Goal: Task Accomplishment & Management: Use online tool/utility

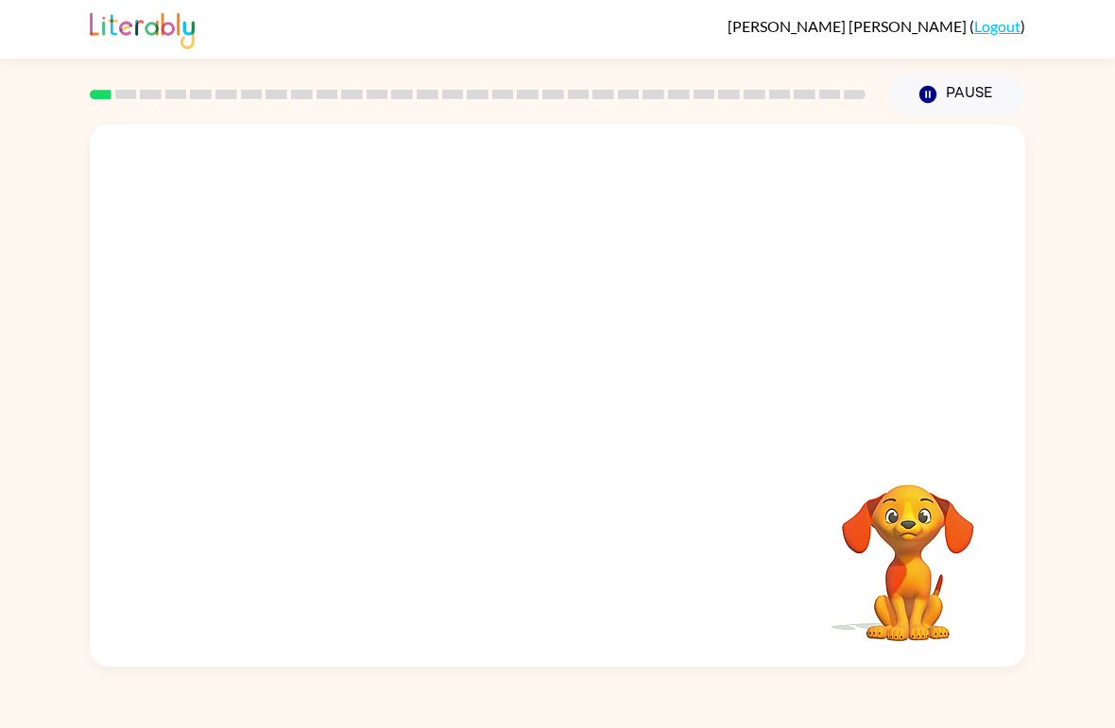
click at [9, 207] on div "Your browser must support playing .mp4 files to use Literably. Please try using…" at bounding box center [557, 391] width 1115 height 551
click at [1098, 122] on div "Your browser must support playing .mp4 files to use Literably. Please try using…" at bounding box center [557, 391] width 1115 height 551
click at [549, 411] on icon "button" at bounding box center [557, 405] width 33 height 33
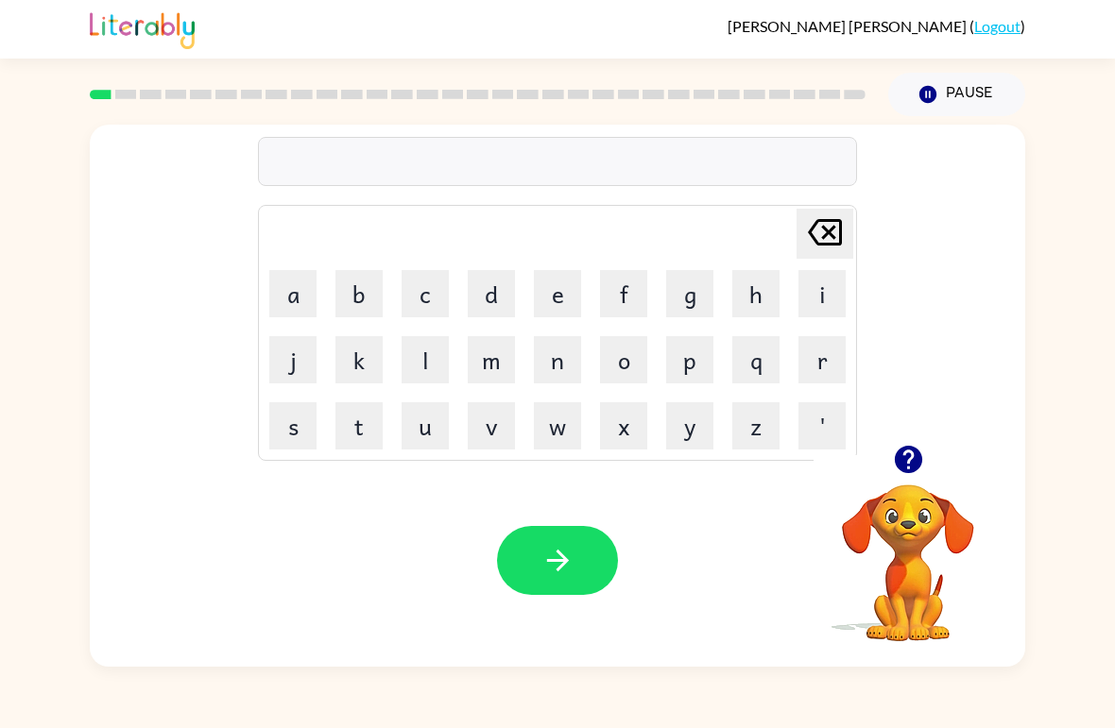
click at [366, 298] on button "b" at bounding box center [358, 293] width 47 height 47
click at [629, 355] on button "o" at bounding box center [623, 359] width 47 height 47
click at [816, 364] on button "r" at bounding box center [821, 359] width 47 height 47
click at [509, 284] on button "d" at bounding box center [491, 293] width 47 height 47
click at [560, 285] on button "e" at bounding box center [557, 293] width 47 height 47
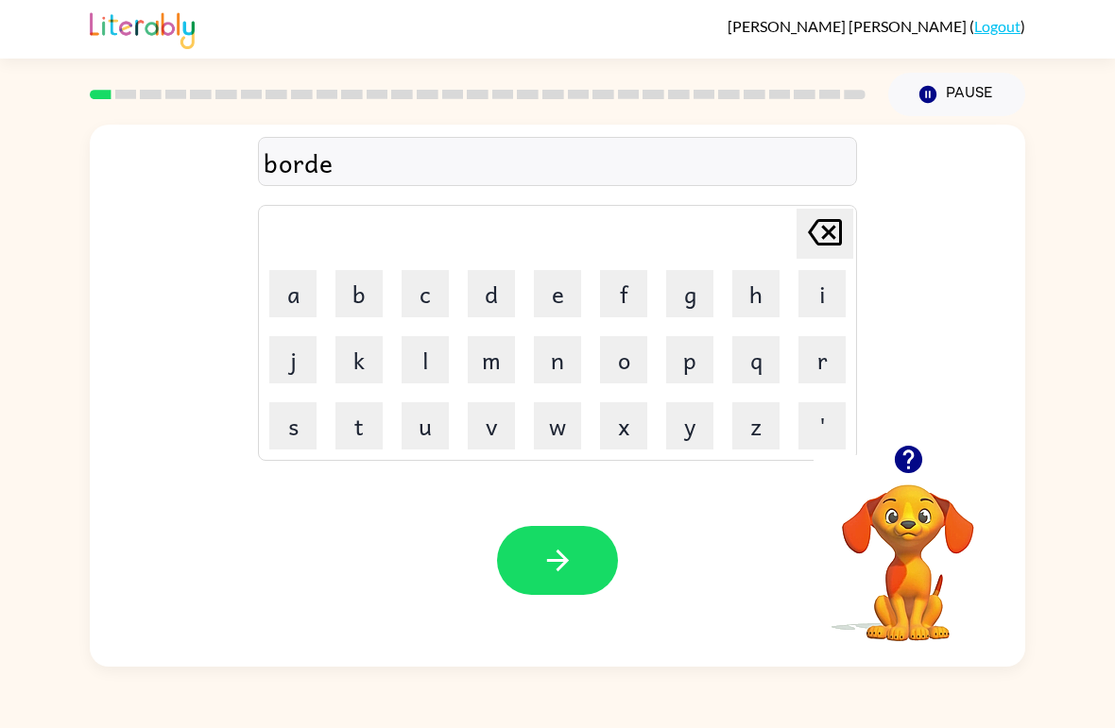
click at [820, 362] on button "r" at bounding box center [821, 359] width 47 height 47
click at [595, 571] on button "button" at bounding box center [557, 560] width 121 height 69
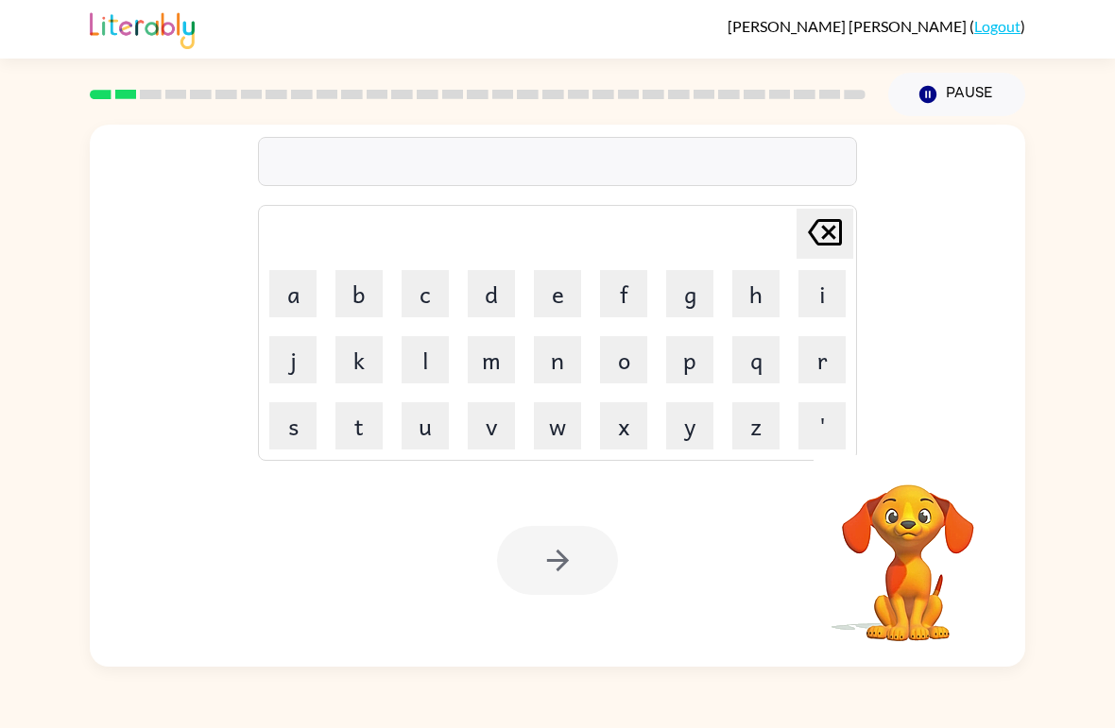
click at [429, 293] on button "c" at bounding box center [424, 293] width 47 height 47
click at [628, 358] on button "o" at bounding box center [623, 359] width 47 height 47
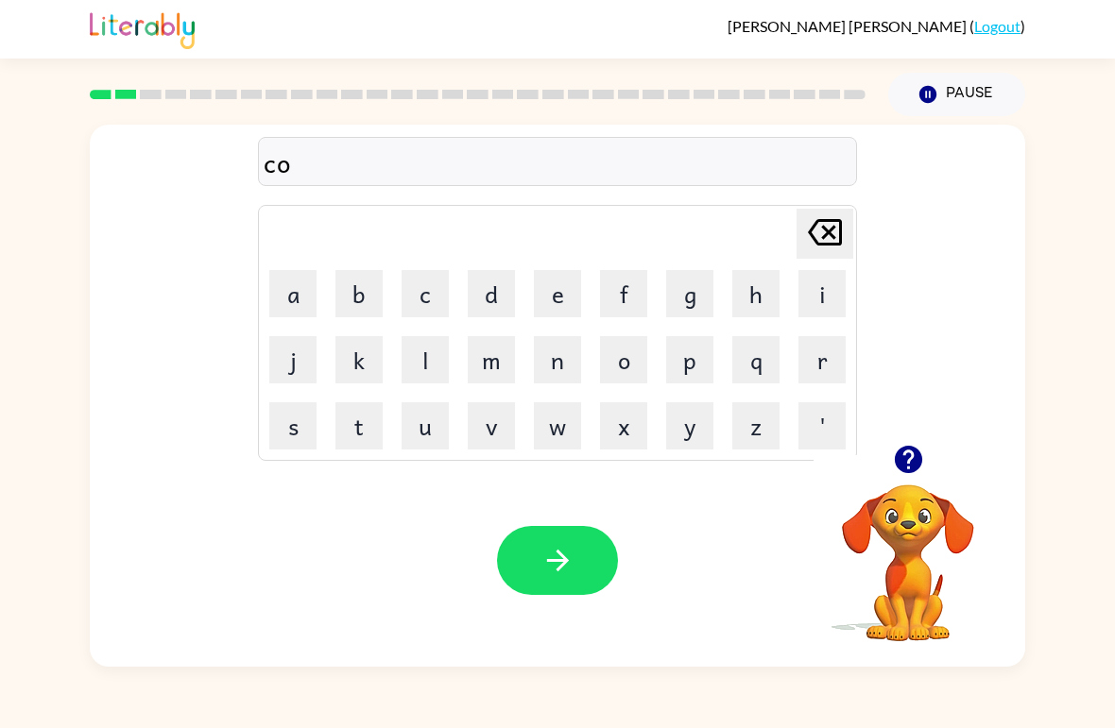
click at [565, 430] on button "w" at bounding box center [557, 425] width 47 height 47
click at [569, 363] on button "n" at bounding box center [557, 359] width 47 height 47
click at [365, 427] on button "t" at bounding box center [358, 425] width 47 height 47
click at [585, 534] on button "button" at bounding box center [557, 560] width 121 height 69
click at [422, 360] on button "l" at bounding box center [424, 359] width 47 height 47
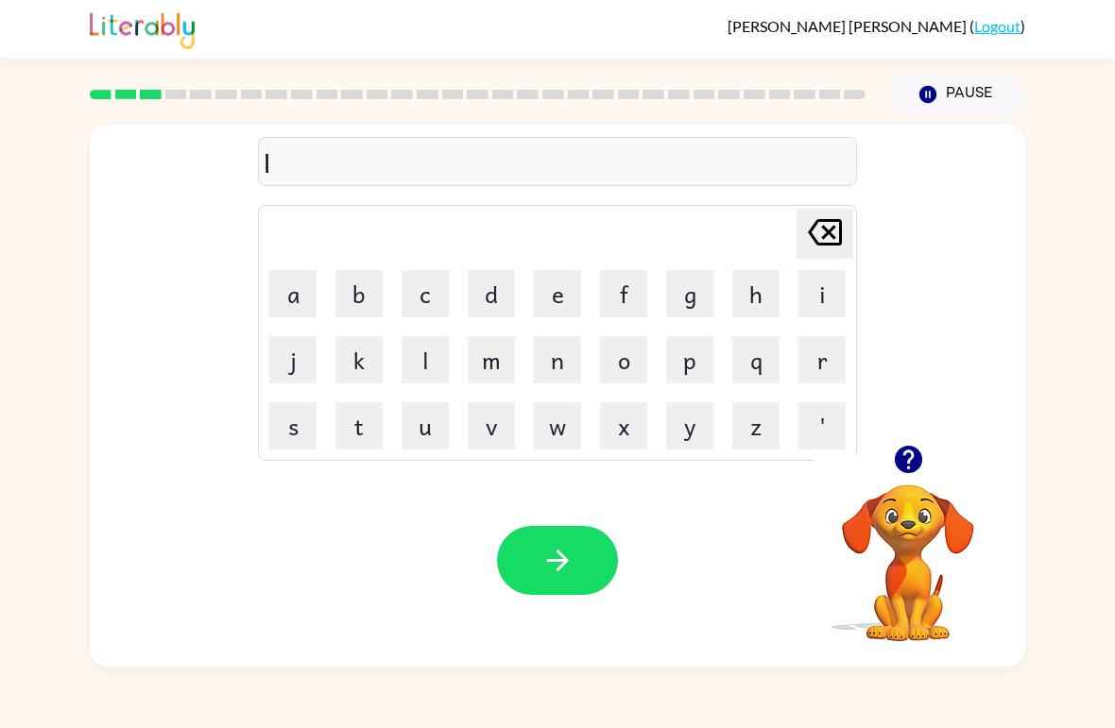
click at [623, 367] on button "o" at bounding box center [623, 359] width 47 height 47
click at [484, 294] on button "d" at bounding box center [491, 293] width 47 height 47
click at [815, 231] on icon "[PERSON_NAME] last character input" at bounding box center [824, 232] width 45 height 45
click at [422, 303] on button "c" at bounding box center [424, 293] width 47 height 47
click at [306, 298] on button "a" at bounding box center [292, 293] width 47 height 47
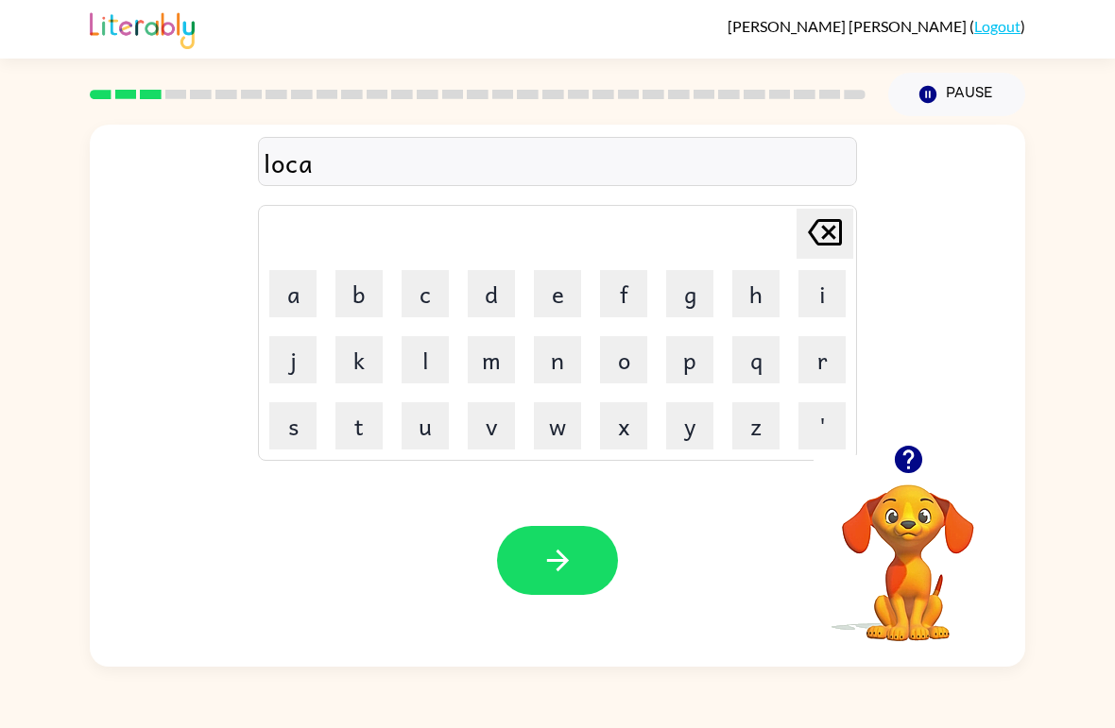
click at [359, 431] on button "t" at bounding box center [358, 425] width 47 height 47
click at [564, 292] on button "e" at bounding box center [557, 293] width 47 height 47
click at [569, 560] on icon "button" at bounding box center [557, 560] width 33 height 33
click at [374, 429] on button "t" at bounding box center [358, 425] width 47 height 47
click at [565, 431] on button "w" at bounding box center [557, 425] width 47 height 47
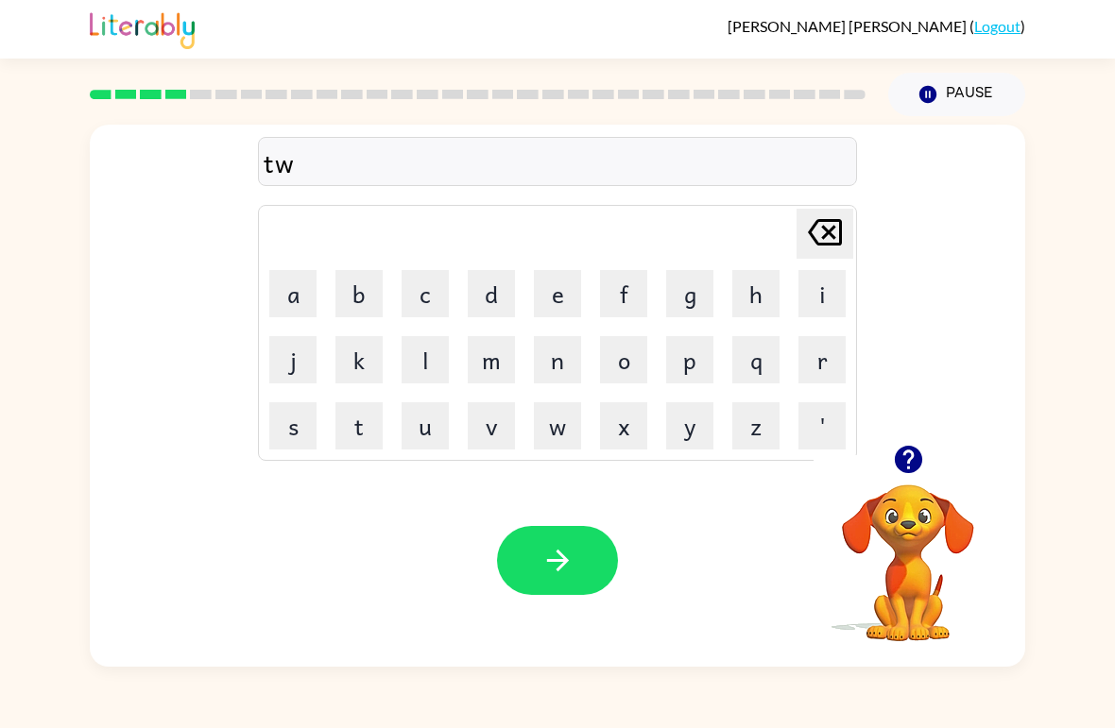
click at [824, 290] on button "i" at bounding box center [821, 293] width 47 height 47
click at [554, 367] on button "n" at bounding box center [557, 359] width 47 height 47
click at [586, 567] on button "button" at bounding box center [557, 560] width 121 height 69
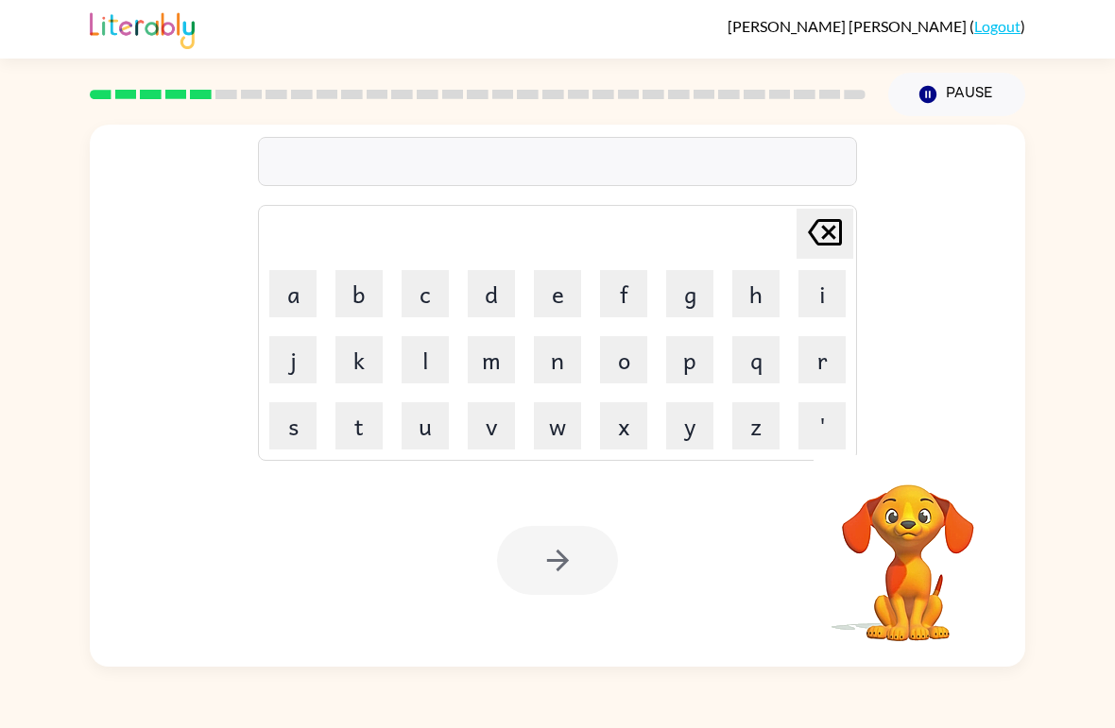
click at [571, 369] on button "n" at bounding box center [557, 359] width 47 height 47
click at [303, 295] on button "a" at bounding box center [292, 293] width 47 height 47
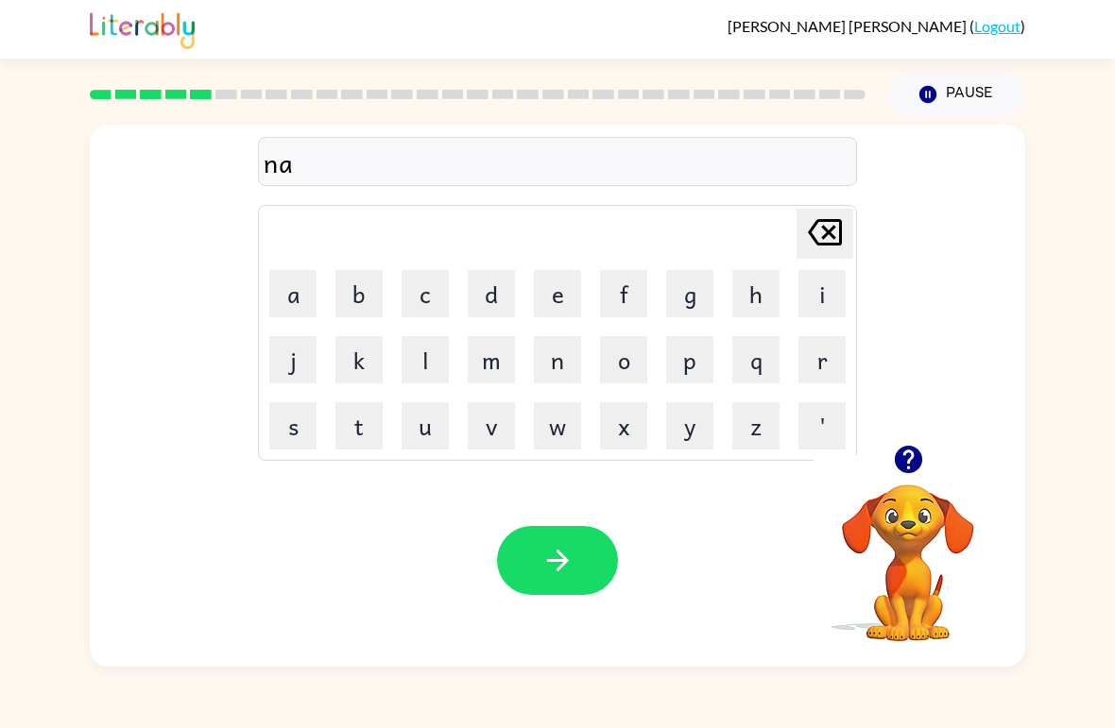
click at [824, 353] on button "r" at bounding box center [821, 359] width 47 height 47
click at [633, 364] on button "o" at bounding box center [623, 359] width 47 height 47
click at [423, 353] on button "l" at bounding box center [424, 359] width 47 height 47
click at [560, 285] on button "e" at bounding box center [557, 293] width 47 height 47
click at [691, 421] on button "y" at bounding box center [689, 425] width 47 height 47
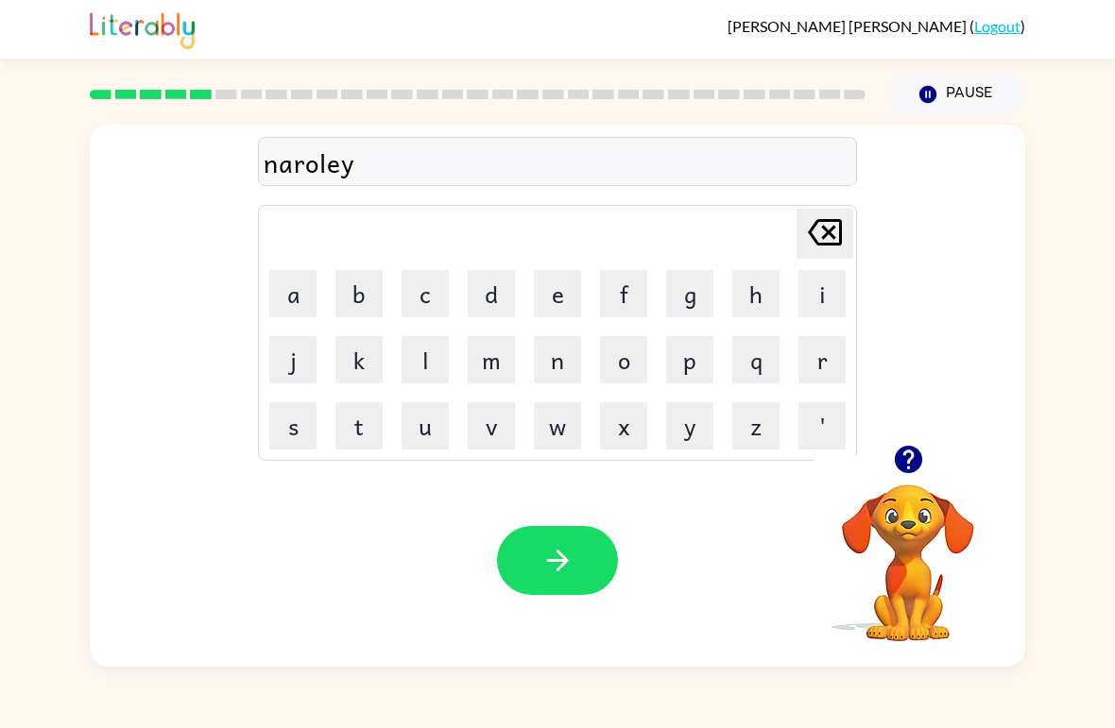
click at [602, 557] on button "button" at bounding box center [557, 560] width 121 height 69
click at [363, 301] on button "b" at bounding box center [358, 293] width 47 height 47
click at [562, 297] on button "e" at bounding box center [557, 293] width 47 height 47
click at [757, 296] on button "h" at bounding box center [755, 293] width 47 height 47
click at [824, 297] on button "i" at bounding box center [821, 293] width 47 height 47
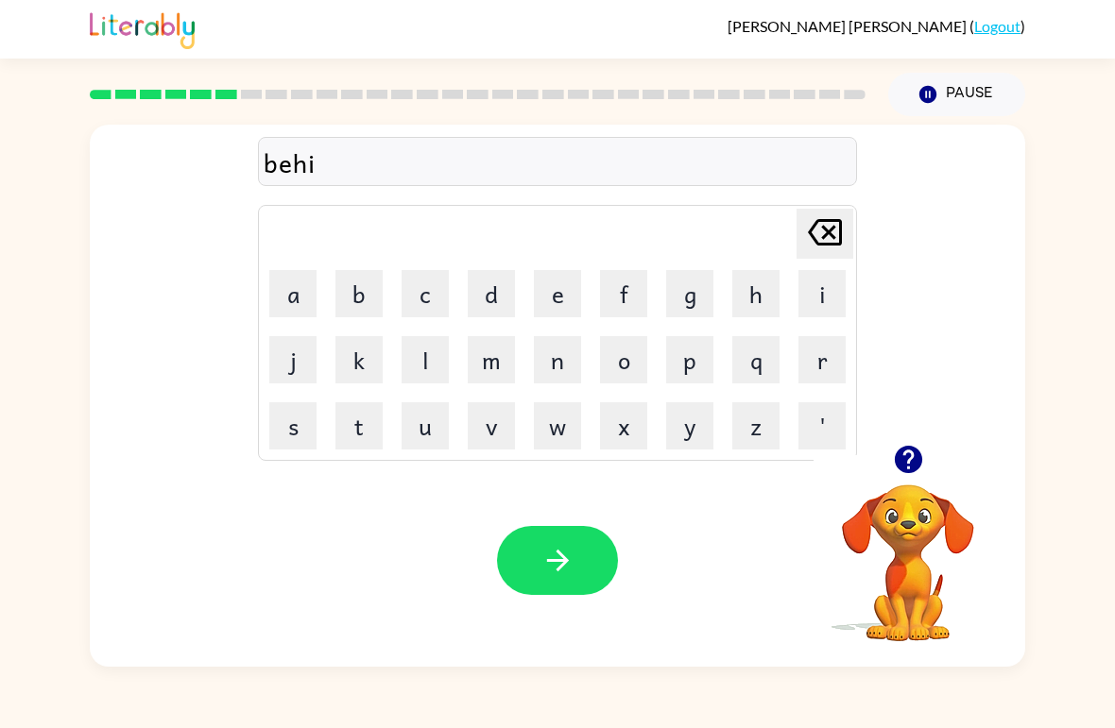
click at [574, 353] on button "n" at bounding box center [557, 359] width 47 height 47
click at [498, 299] on button "d" at bounding box center [491, 293] width 47 height 47
click at [554, 563] on icon "button" at bounding box center [557, 560] width 33 height 33
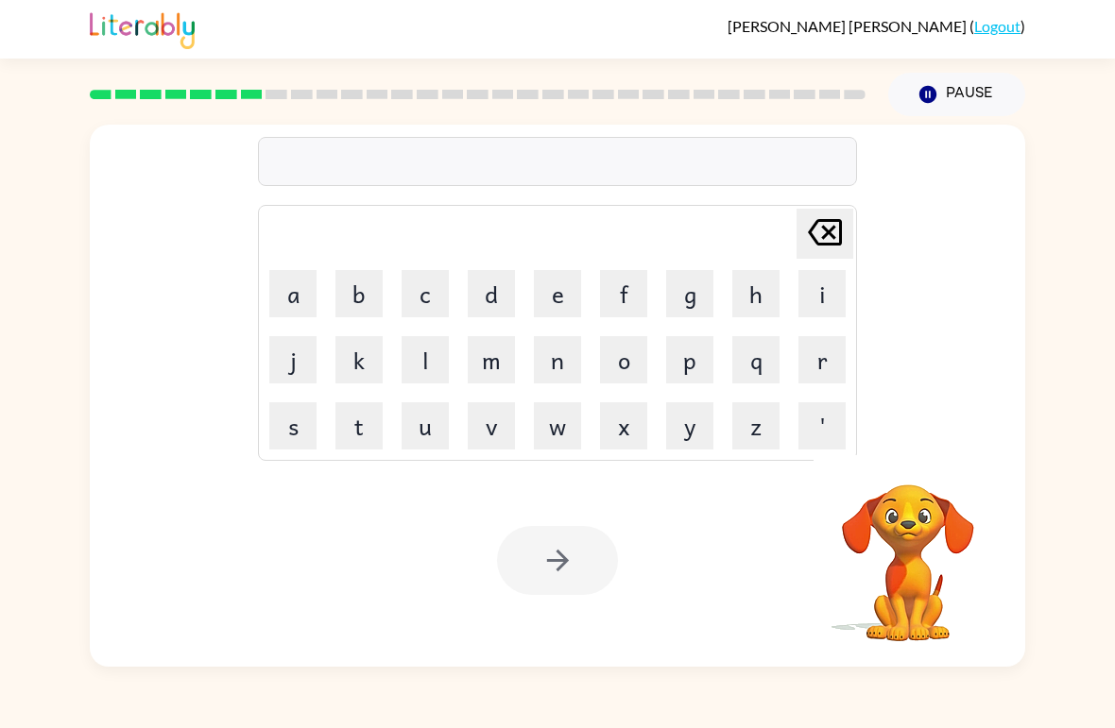
click at [357, 427] on button "t" at bounding box center [358, 425] width 47 height 47
click at [799, 360] on button "r" at bounding box center [821, 359] width 47 height 47
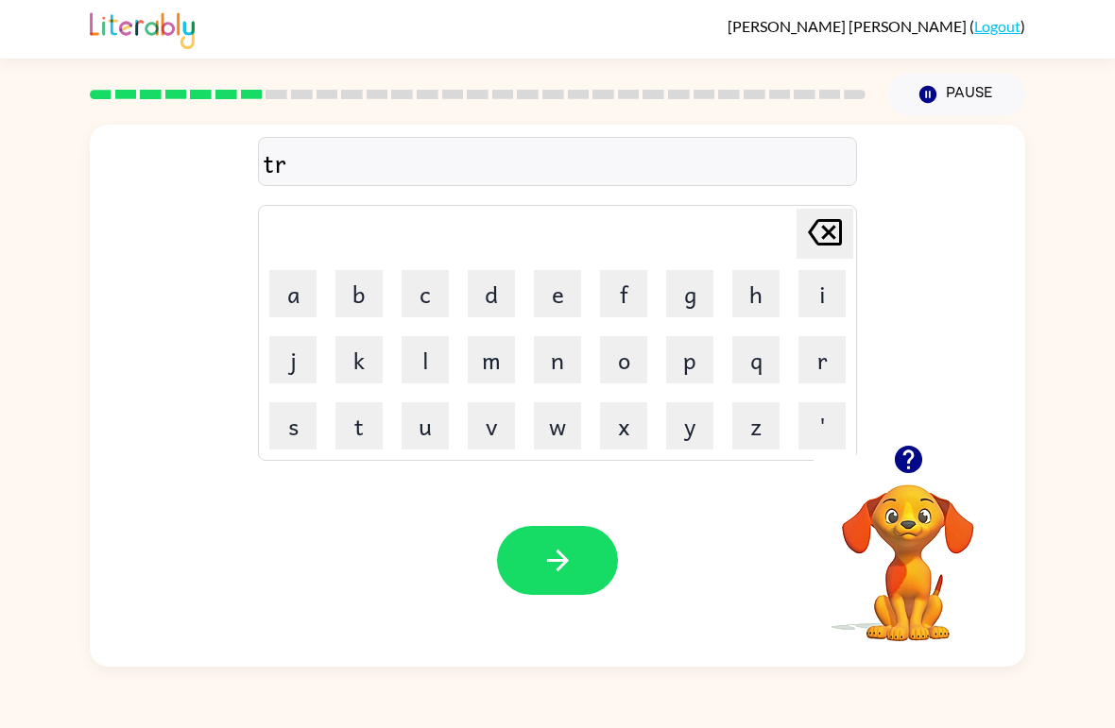
click at [826, 290] on button "i" at bounding box center [821, 293] width 47 height 47
click at [366, 367] on button "k" at bounding box center [358, 359] width 47 height 47
click at [436, 363] on button "l" at bounding box center [424, 359] width 47 height 47
click at [563, 571] on icon "button" at bounding box center [557, 560] width 33 height 33
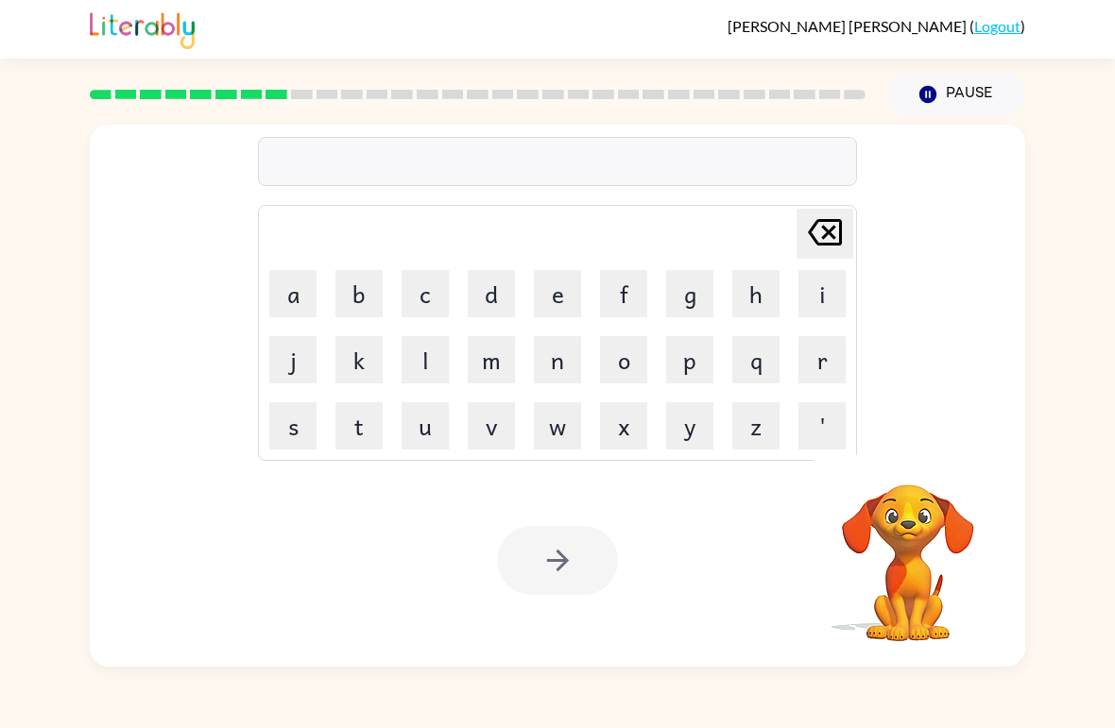
click at [489, 367] on button "m" at bounding box center [491, 359] width 47 height 47
click at [817, 296] on button "i" at bounding box center [821, 293] width 47 height 47
click at [818, 351] on button "r" at bounding box center [821, 359] width 47 height 47
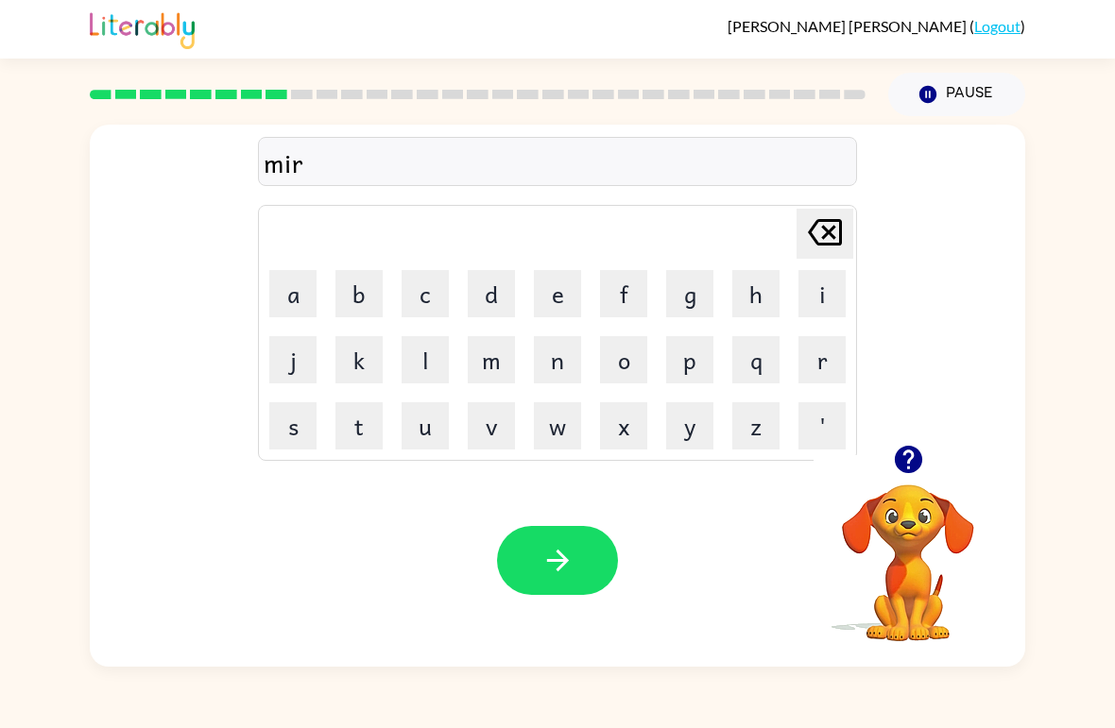
click at [437, 300] on button "c" at bounding box center [424, 293] width 47 height 47
click at [424, 366] on button "l" at bounding box center [424, 359] width 47 height 47
click at [573, 566] on icon "button" at bounding box center [557, 560] width 33 height 33
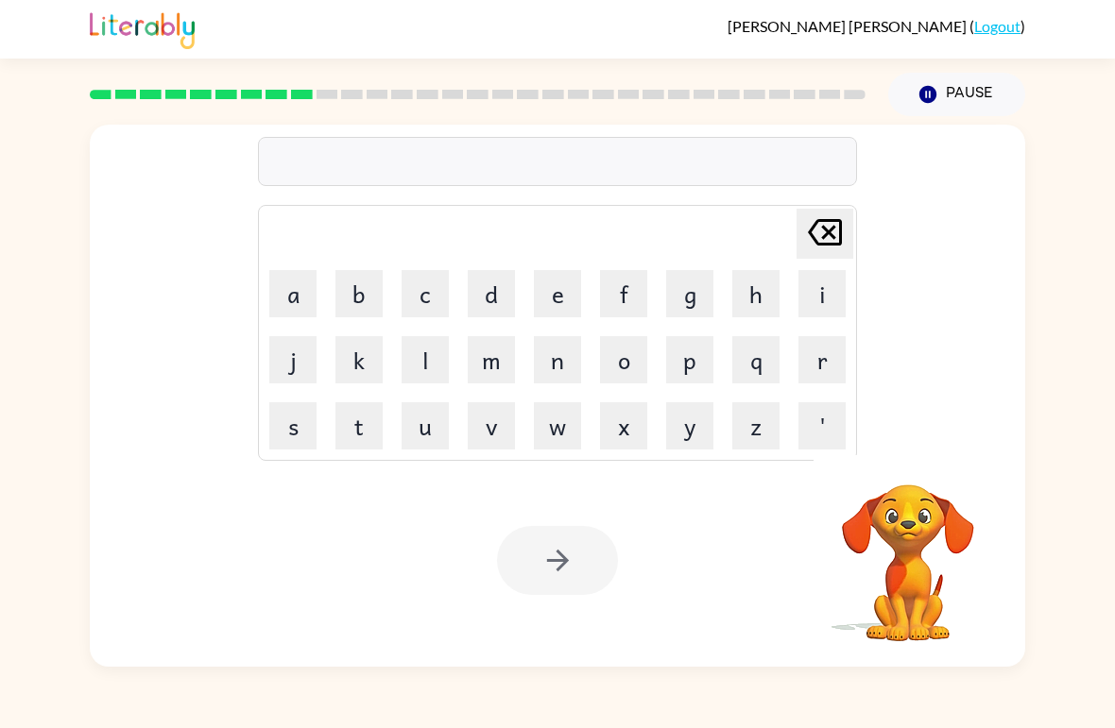
click at [552, 369] on button "n" at bounding box center [557, 359] width 47 height 47
click at [500, 359] on button "m" at bounding box center [491, 359] width 47 height 47
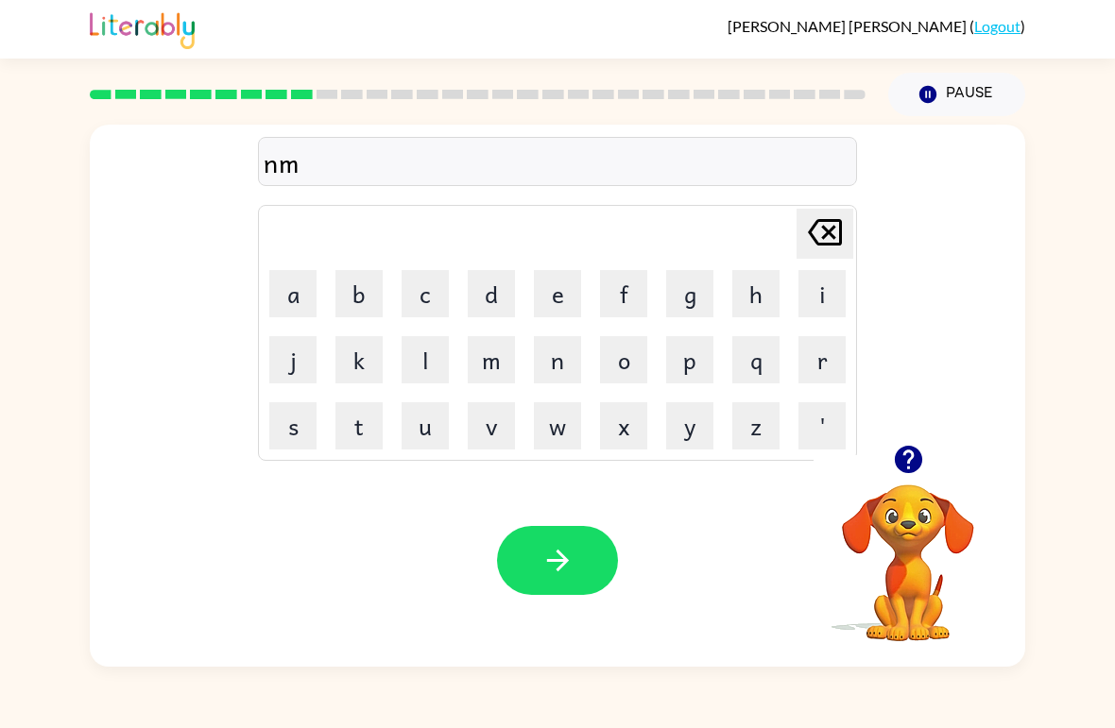
click at [350, 296] on button "b" at bounding box center [358, 293] width 47 height 47
click at [434, 348] on button "l" at bounding box center [424, 359] width 47 height 47
click at [583, 572] on button "button" at bounding box center [557, 560] width 121 height 69
click at [438, 428] on button "u" at bounding box center [424, 425] width 47 height 47
click at [565, 369] on button "n" at bounding box center [557, 359] width 47 height 47
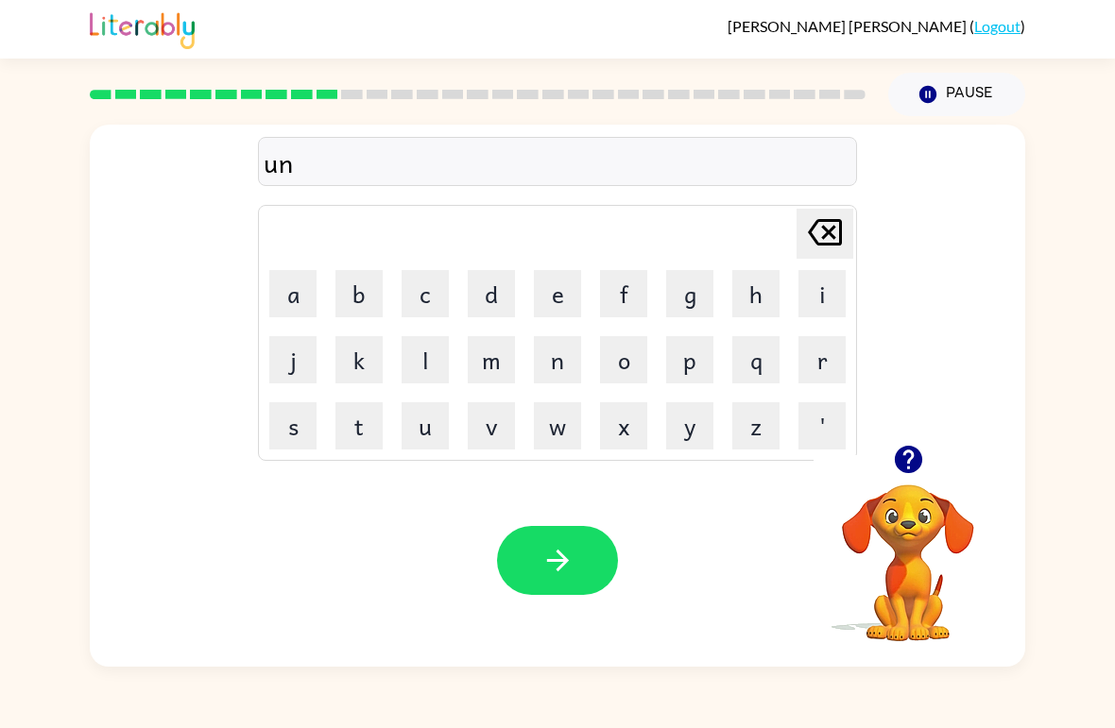
click at [632, 291] on button "f" at bounding box center [623, 293] width 47 height 47
click at [628, 361] on button "o" at bounding box center [623, 359] width 47 height 47
click at [432, 361] on button "l" at bounding box center [424, 359] width 47 height 47
click at [486, 291] on button "d" at bounding box center [491, 293] width 47 height 47
click at [543, 536] on button "button" at bounding box center [557, 560] width 121 height 69
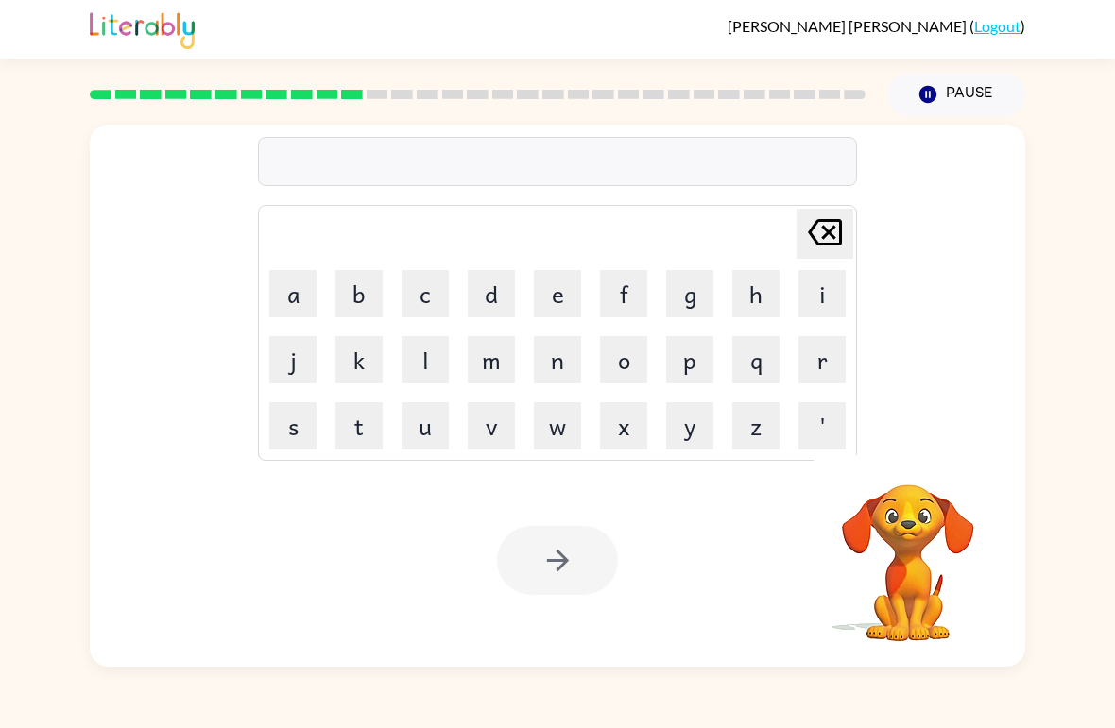
click at [496, 432] on button "v" at bounding box center [491, 425] width 47 height 47
click at [625, 362] on button "o" at bounding box center [623, 359] width 47 height 47
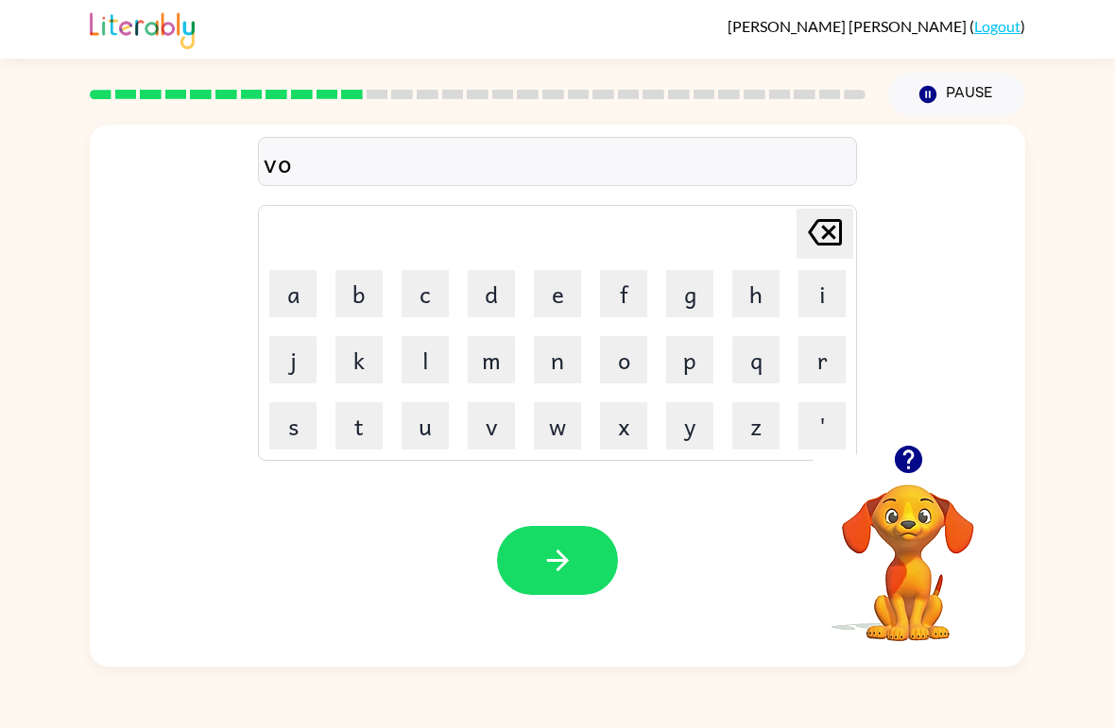
click at [369, 429] on button "t" at bounding box center [358, 425] width 47 height 47
click at [553, 288] on button "e" at bounding box center [557, 293] width 47 height 47
click at [543, 549] on icon "button" at bounding box center [557, 560] width 33 height 33
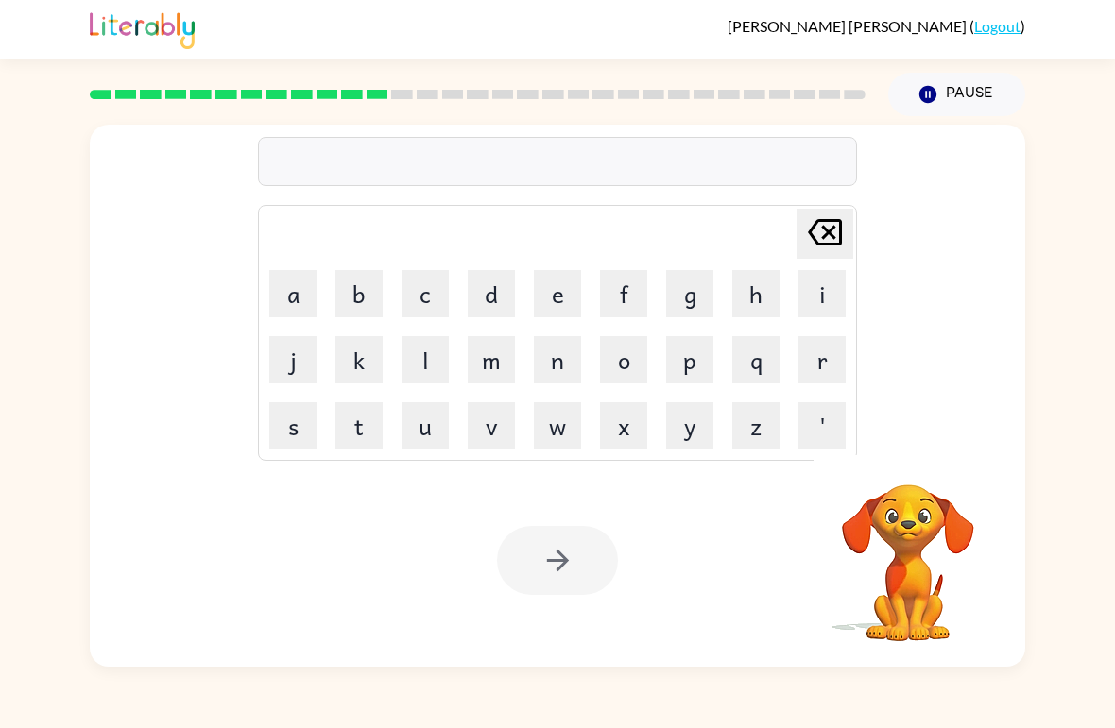
click at [351, 294] on button "b" at bounding box center [358, 293] width 47 height 47
click at [553, 286] on button "e" at bounding box center [557, 293] width 47 height 47
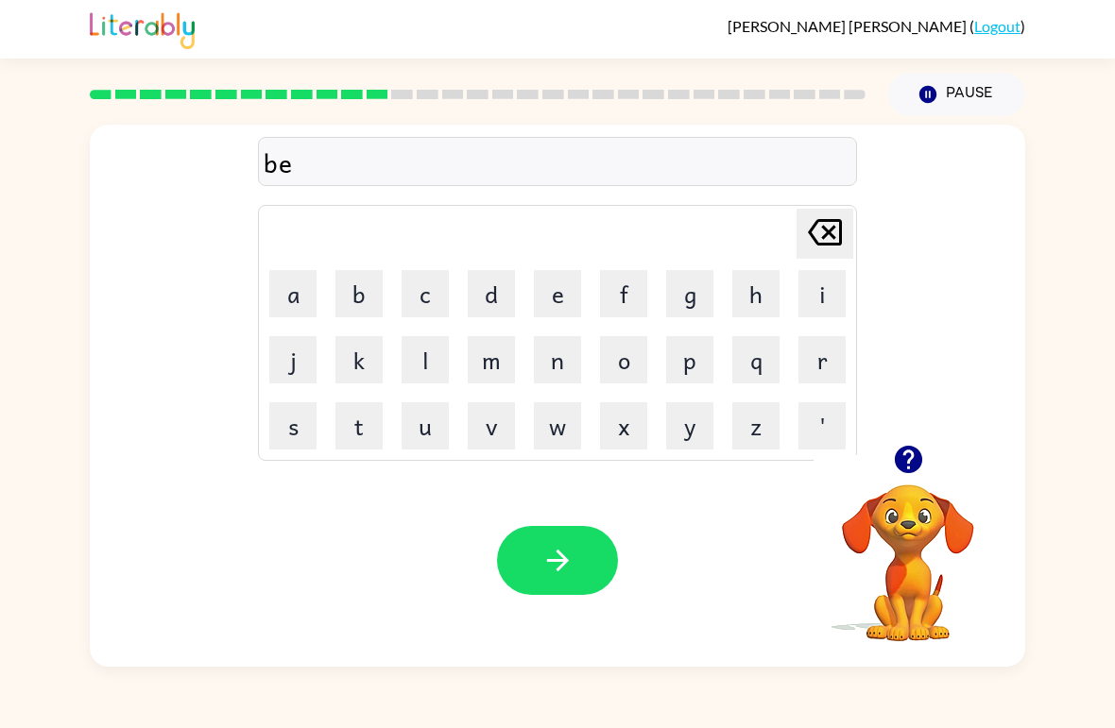
click at [487, 303] on button "d" at bounding box center [491, 293] width 47 height 47
click at [367, 423] on button "t" at bounding box center [358, 425] width 47 height 47
click at [817, 294] on button "i" at bounding box center [821, 293] width 47 height 47
click at [498, 361] on button "m" at bounding box center [491, 359] width 47 height 47
click at [572, 297] on button "e" at bounding box center [557, 293] width 47 height 47
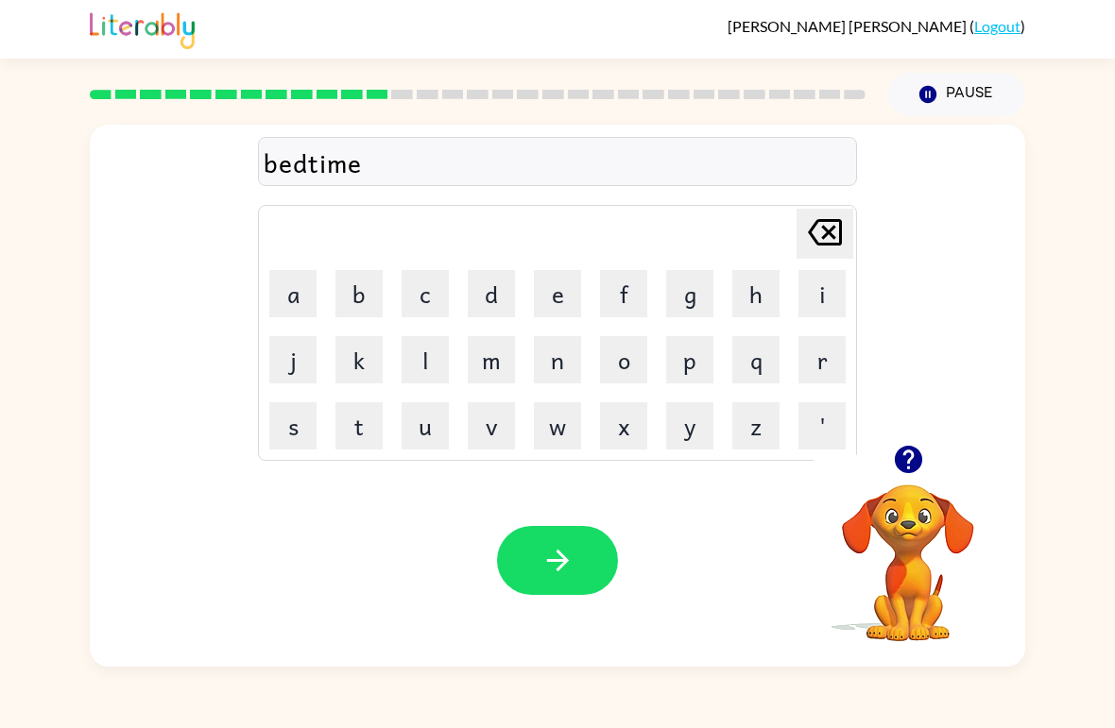
click at [572, 565] on icon "button" at bounding box center [557, 560] width 33 height 33
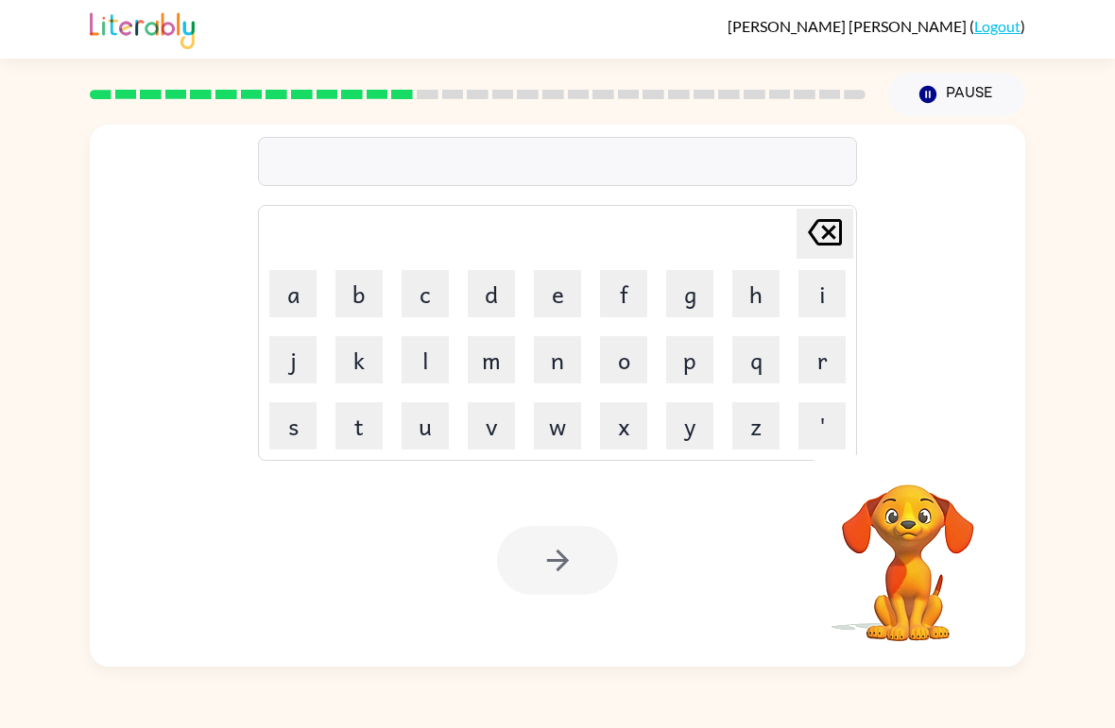
click at [626, 288] on button "f" at bounding box center [623, 293] width 47 height 47
click at [813, 302] on button "i" at bounding box center [821, 293] width 47 height 47
click at [375, 429] on button "t" at bounding box center [358, 425] width 47 height 47
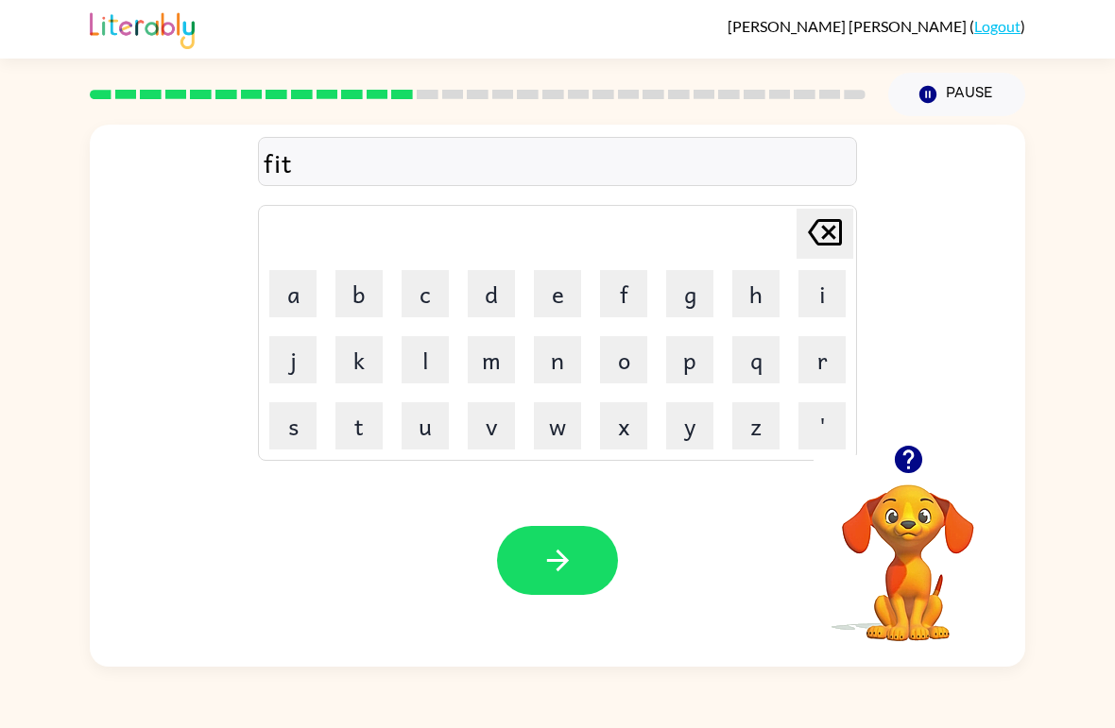
click at [558, 352] on button "n" at bounding box center [557, 359] width 47 height 47
click at [569, 280] on button "e" at bounding box center [557, 293] width 47 height 47
click at [307, 428] on button "s" at bounding box center [292, 425] width 47 height 47
click at [306, 428] on button "s" at bounding box center [292, 425] width 47 height 47
click at [582, 571] on button "button" at bounding box center [557, 560] width 121 height 69
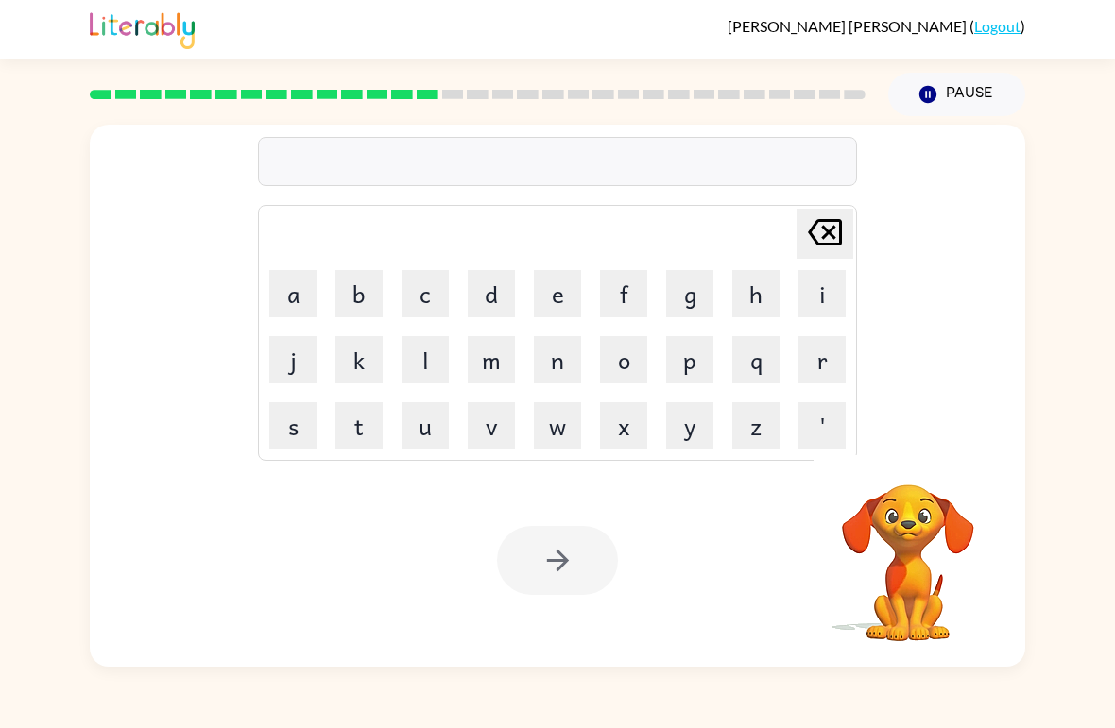
click at [501, 294] on button "d" at bounding box center [491, 293] width 47 height 47
click at [816, 284] on button "i" at bounding box center [821, 293] width 47 height 47
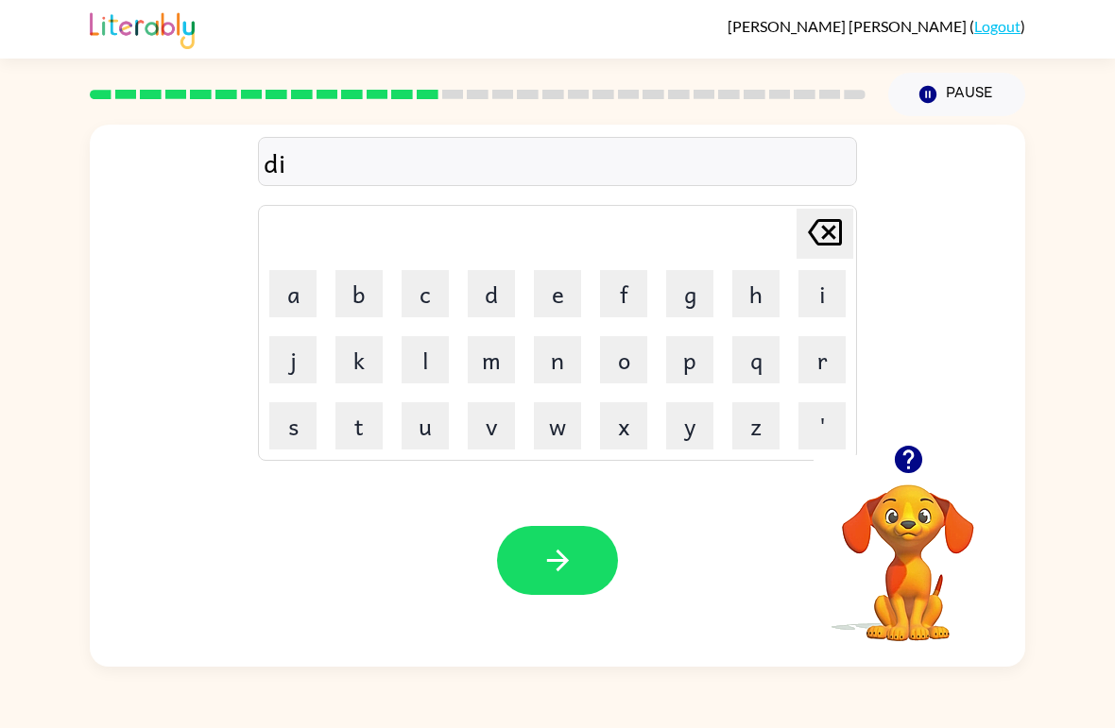
click at [430, 357] on button "l" at bounding box center [424, 359] width 47 height 47
click at [299, 295] on button "a" at bounding box center [292, 293] width 47 height 47
click at [691, 418] on button "y" at bounding box center [689, 425] width 47 height 47
click at [606, 574] on button "button" at bounding box center [557, 560] width 121 height 69
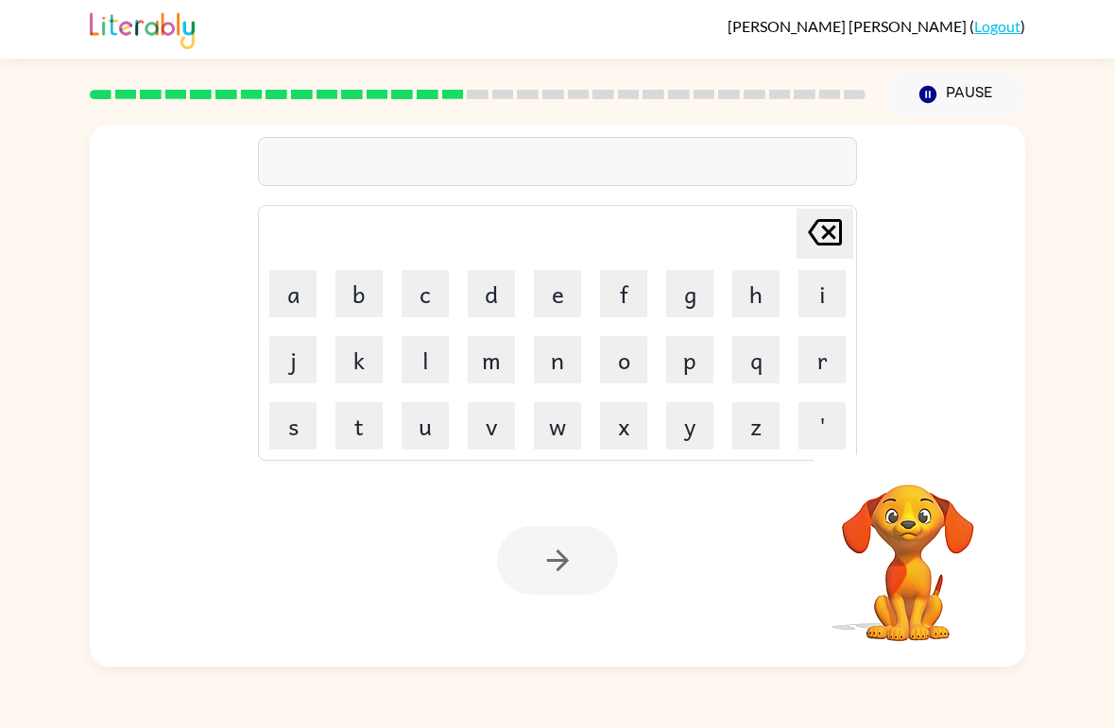
click at [368, 427] on button "t" at bounding box center [358, 425] width 47 height 47
click at [563, 292] on button "e" at bounding box center [557, 293] width 47 height 47
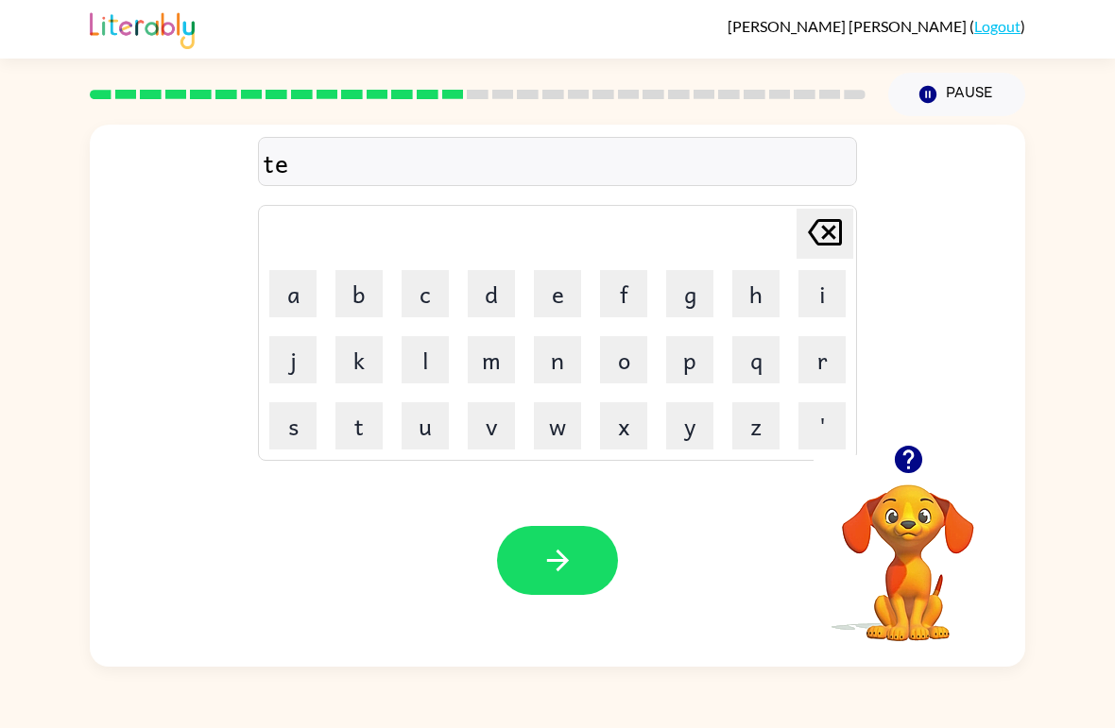
click at [500, 359] on button "m" at bounding box center [491, 359] width 47 height 47
click at [811, 239] on icon "[PERSON_NAME] last character input" at bounding box center [824, 232] width 45 height 45
click at [828, 358] on button "r" at bounding box center [821, 359] width 47 height 47
click at [495, 362] on button "m" at bounding box center [491, 359] width 47 height 47
click at [578, 567] on button "button" at bounding box center [557, 560] width 121 height 69
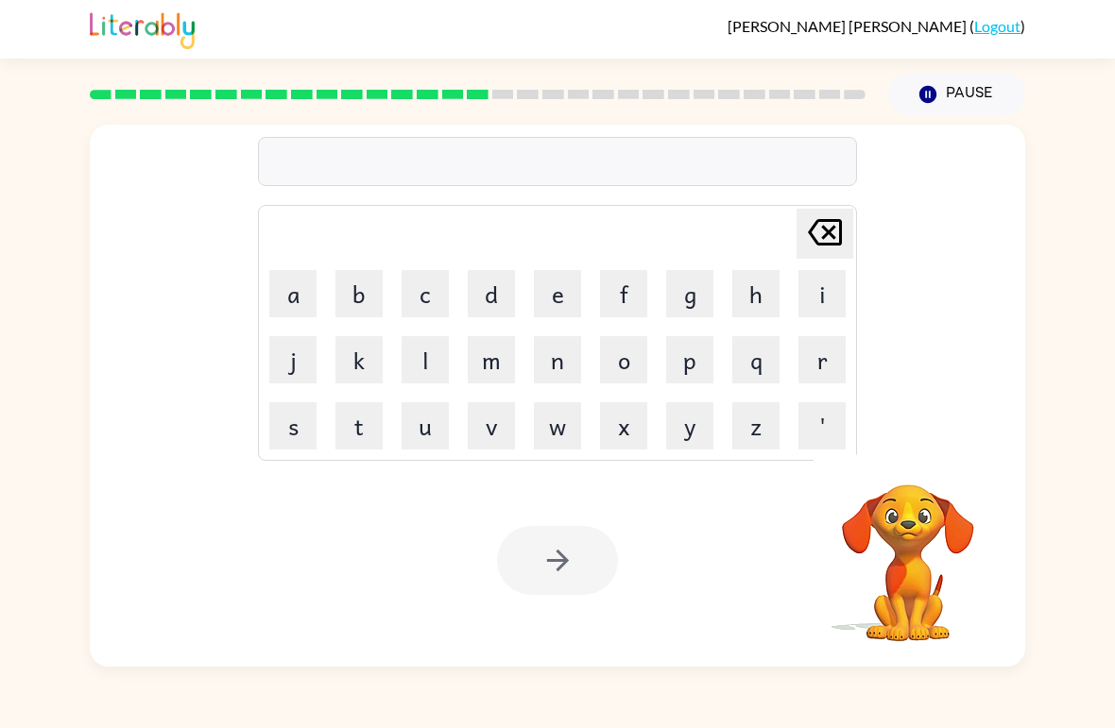
click at [291, 446] on button "s" at bounding box center [292, 425] width 47 height 47
click at [567, 293] on button "e" at bounding box center [557, 293] width 47 height 47
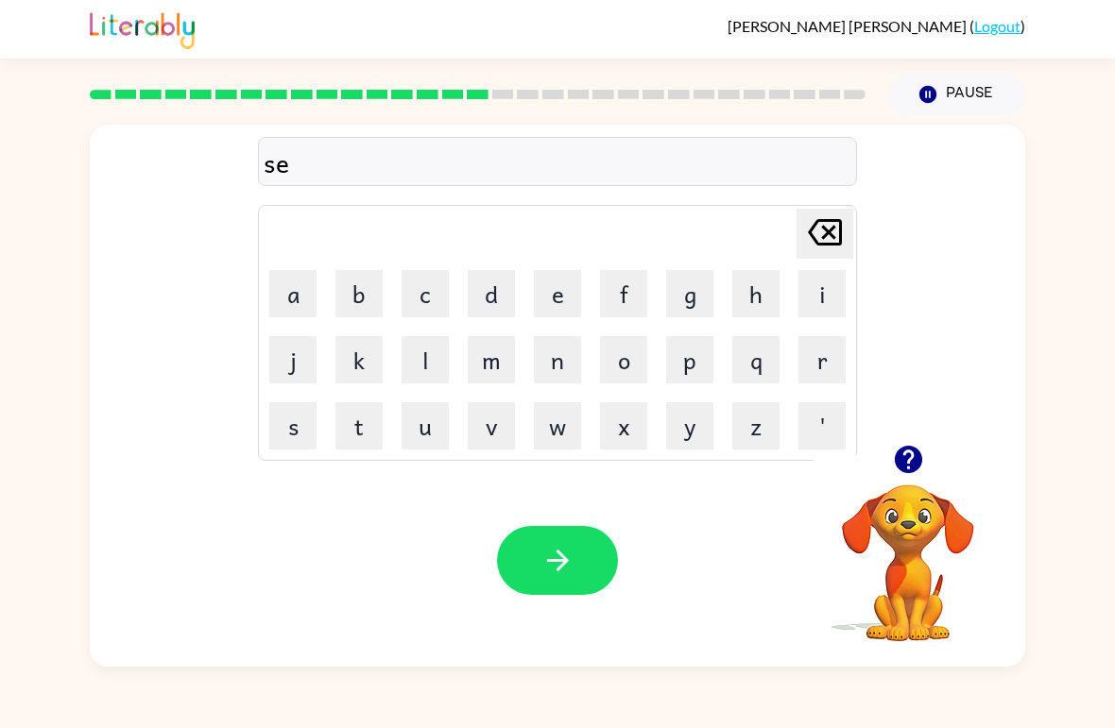
click at [371, 433] on button "t" at bounding box center [358, 425] width 47 height 47
click at [564, 552] on icon "button" at bounding box center [557, 560] width 33 height 33
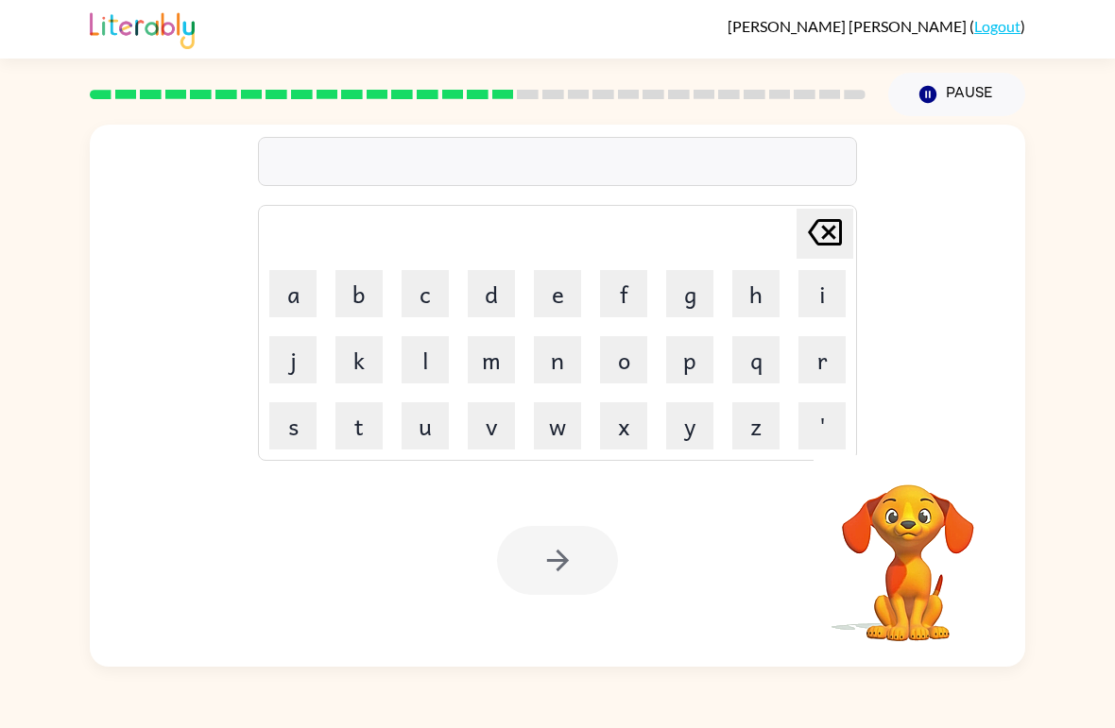
click at [356, 296] on button "b" at bounding box center [358, 293] width 47 height 47
click at [812, 363] on button "r" at bounding box center [821, 359] width 47 height 47
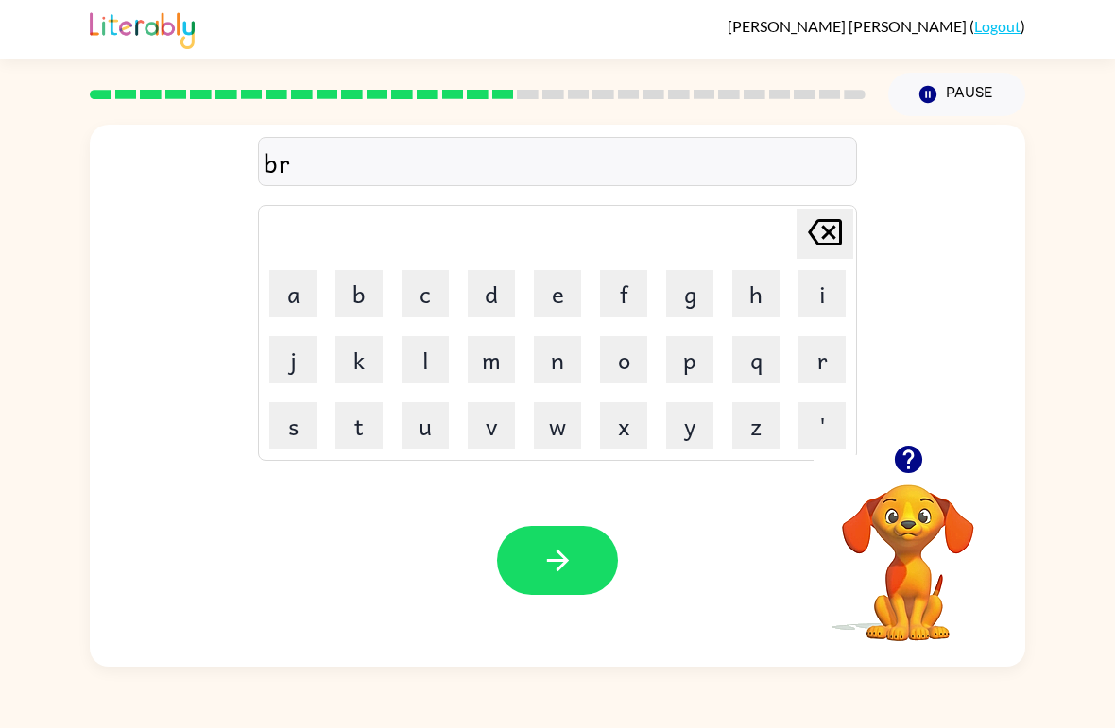
click at [819, 286] on button "i" at bounding box center [821, 293] width 47 height 47
click at [485, 363] on button "m" at bounding box center [491, 359] width 47 height 47
click at [823, 287] on button "i" at bounding box center [821, 293] width 47 height 47
click at [564, 361] on button "n" at bounding box center [557, 359] width 47 height 47
click at [692, 301] on button "g" at bounding box center [689, 293] width 47 height 47
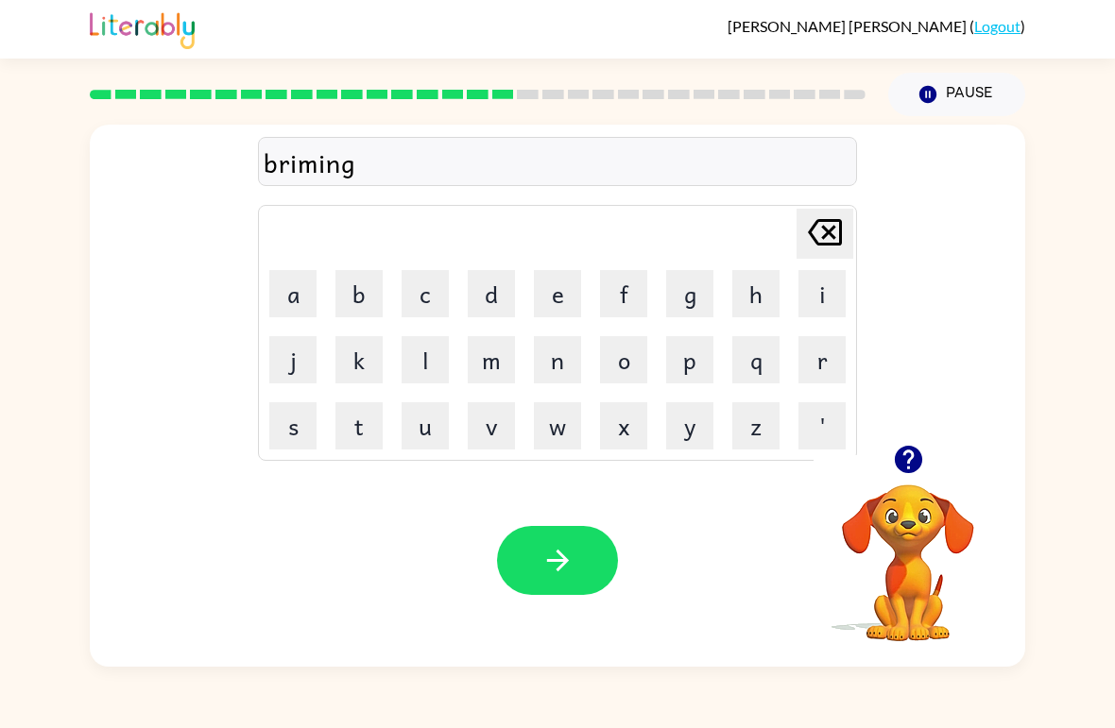
click at [504, 591] on div at bounding box center [557, 560] width 121 height 69
click at [555, 575] on icon "button" at bounding box center [557, 560] width 33 height 33
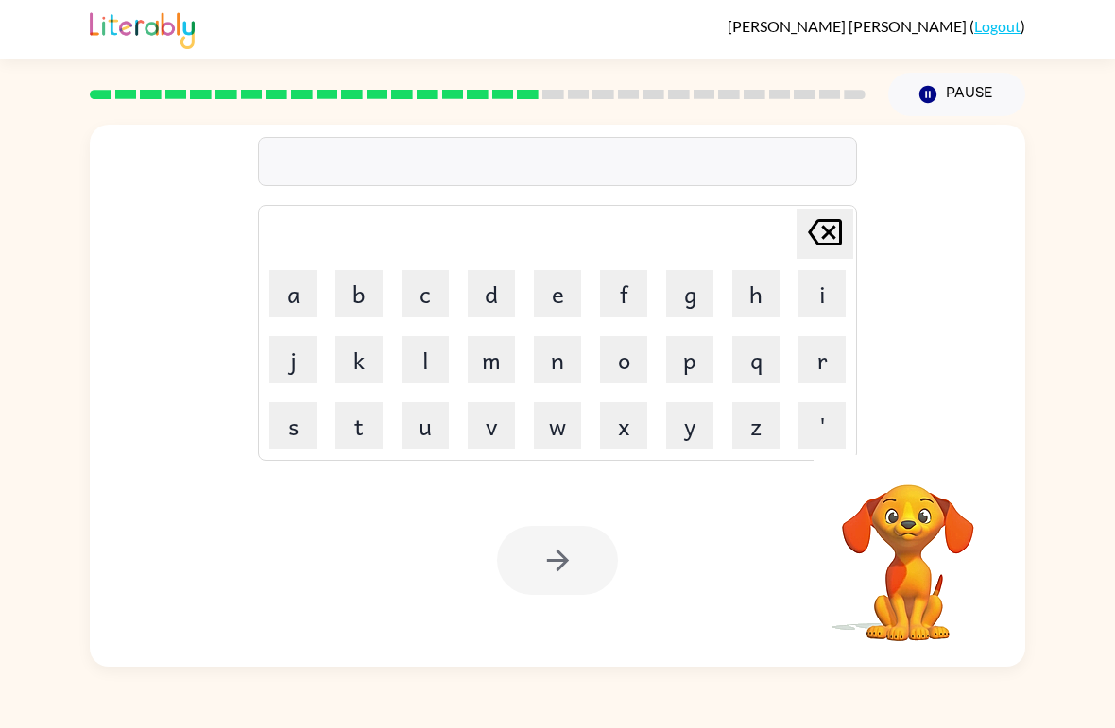
click at [699, 352] on button "p" at bounding box center [689, 359] width 47 height 47
click at [434, 358] on button "l" at bounding box center [424, 359] width 47 height 47
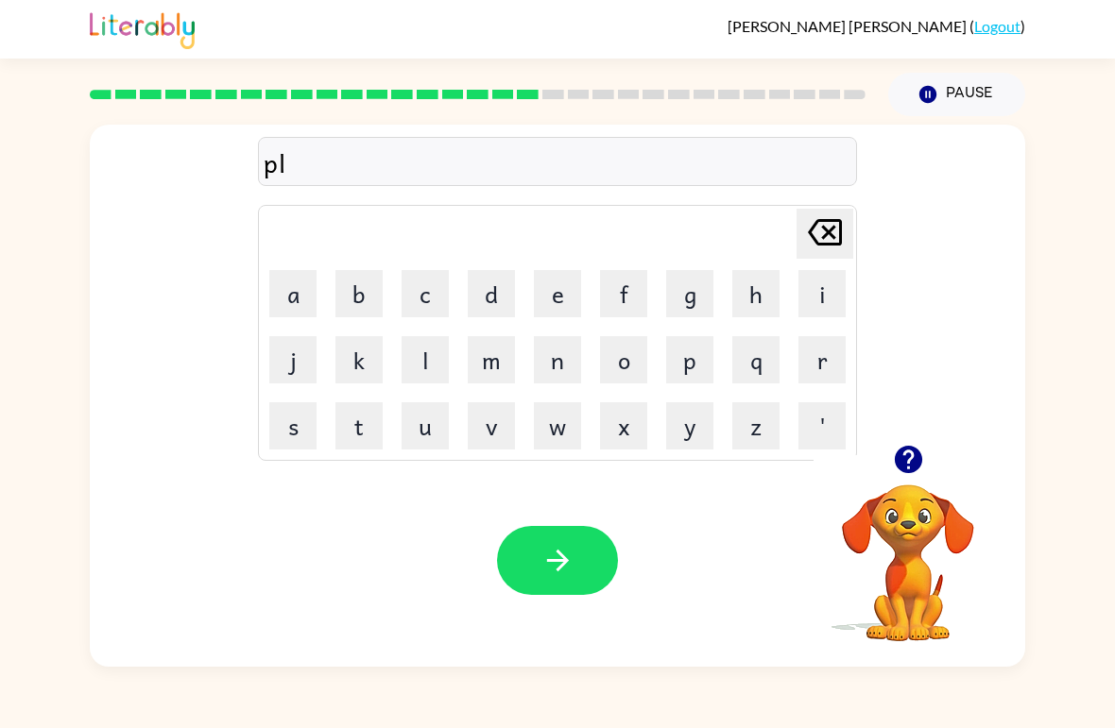
click at [299, 274] on button "a" at bounding box center [292, 293] width 47 height 47
click at [303, 440] on button "s" at bounding box center [292, 425] width 47 height 47
click at [372, 435] on button "t" at bounding box center [358, 425] width 47 height 47
click at [823, 286] on button "i" at bounding box center [821, 293] width 47 height 47
click at [410, 295] on button "c" at bounding box center [424, 293] width 47 height 47
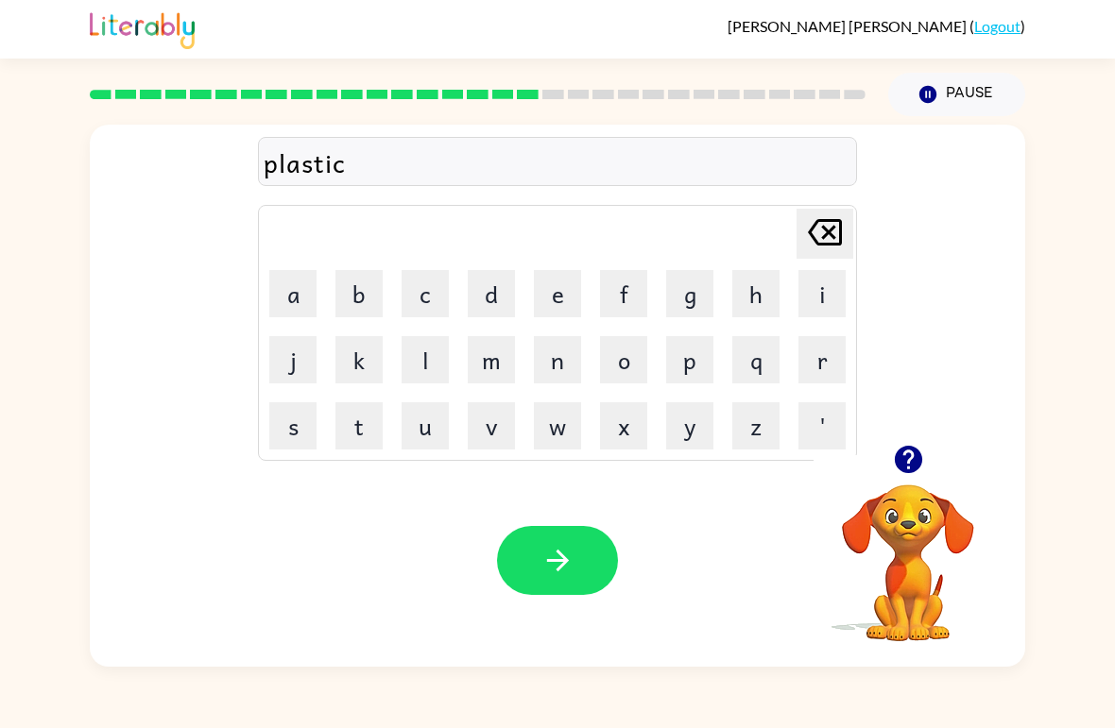
click at [367, 345] on button "k" at bounding box center [358, 359] width 47 height 47
click at [556, 594] on button "button" at bounding box center [557, 560] width 121 height 69
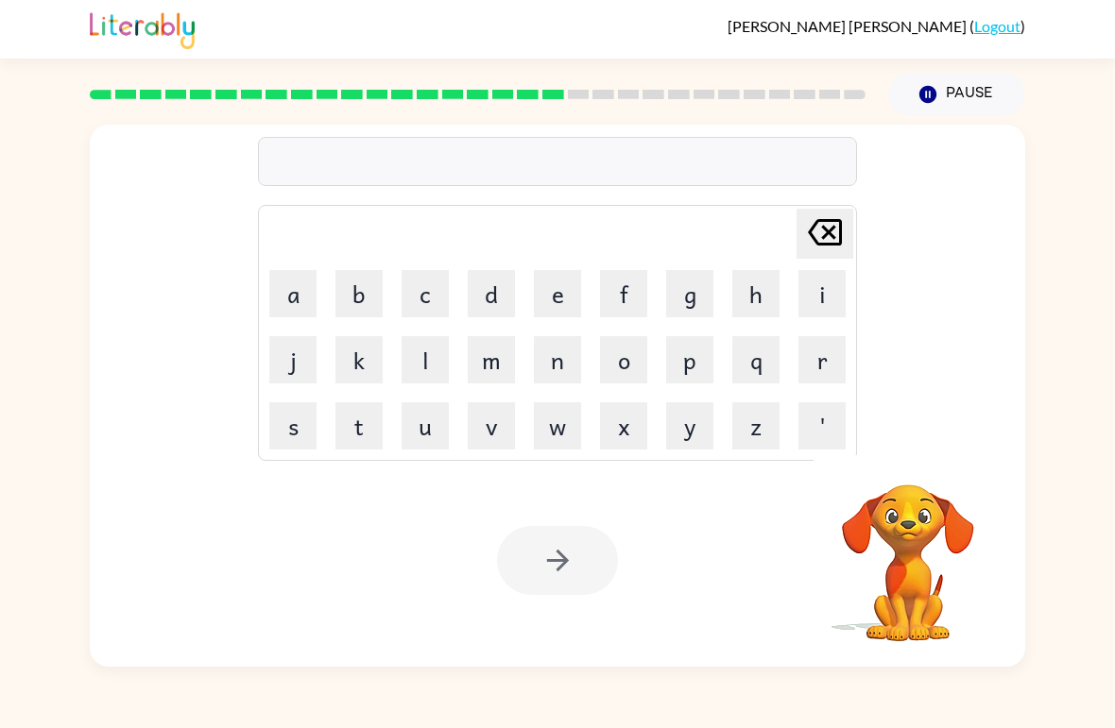
click at [495, 304] on button "d" at bounding box center [491, 293] width 47 height 47
click at [822, 292] on button "i" at bounding box center [821, 293] width 47 height 47
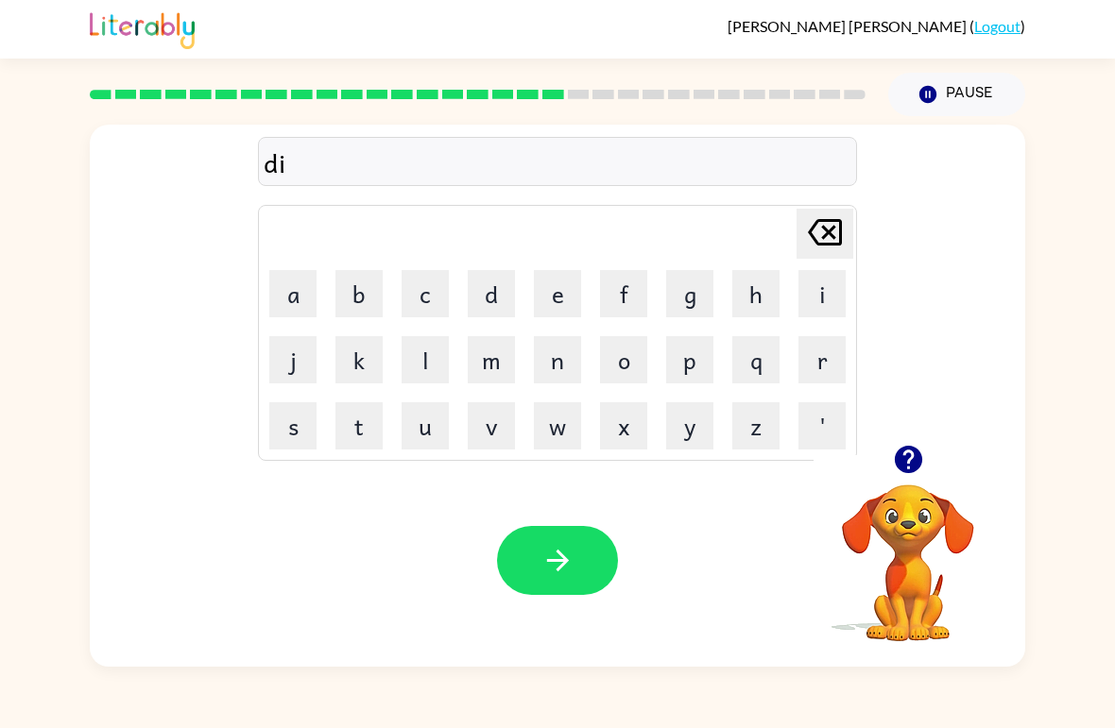
click at [301, 418] on button "s" at bounding box center [292, 425] width 47 height 47
click at [692, 367] on button "p" at bounding box center [689, 359] width 47 height 47
click at [429, 362] on button "l" at bounding box center [424, 359] width 47 height 47
click at [291, 301] on button "a" at bounding box center [292, 293] width 47 height 47
click at [688, 429] on button "y" at bounding box center [689, 425] width 47 height 47
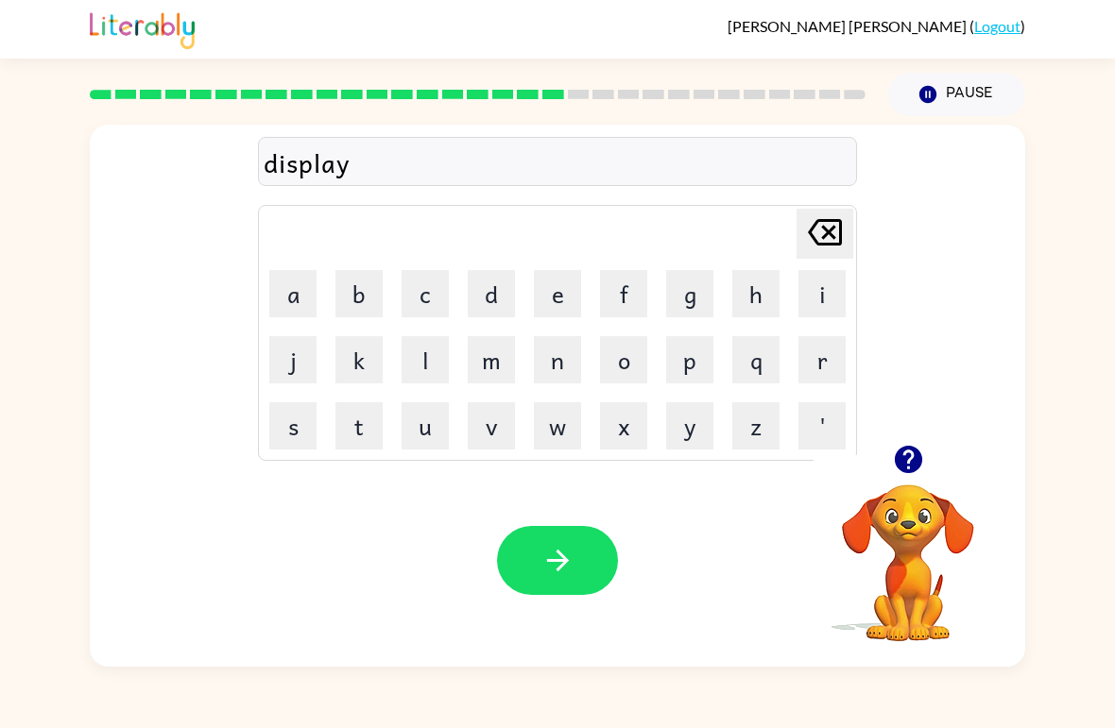
click at [551, 584] on button "button" at bounding box center [557, 560] width 121 height 69
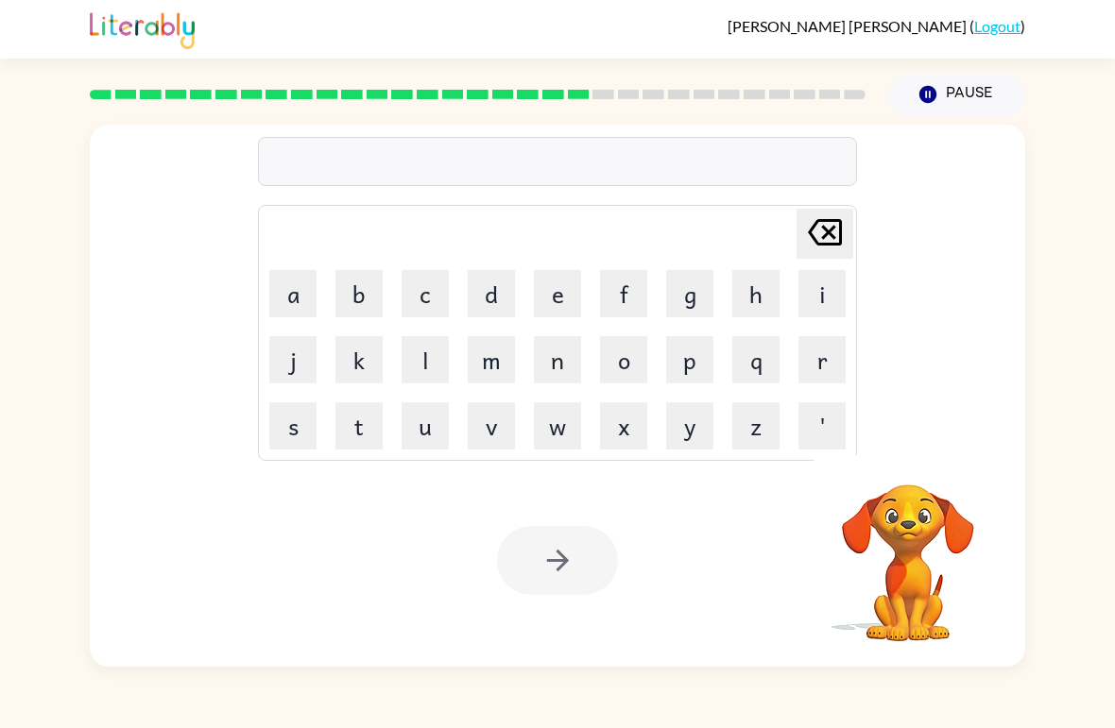
click at [507, 296] on button "d" at bounding box center [491, 293] width 47 height 47
click at [429, 444] on button "u" at bounding box center [424, 425] width 47 height 47
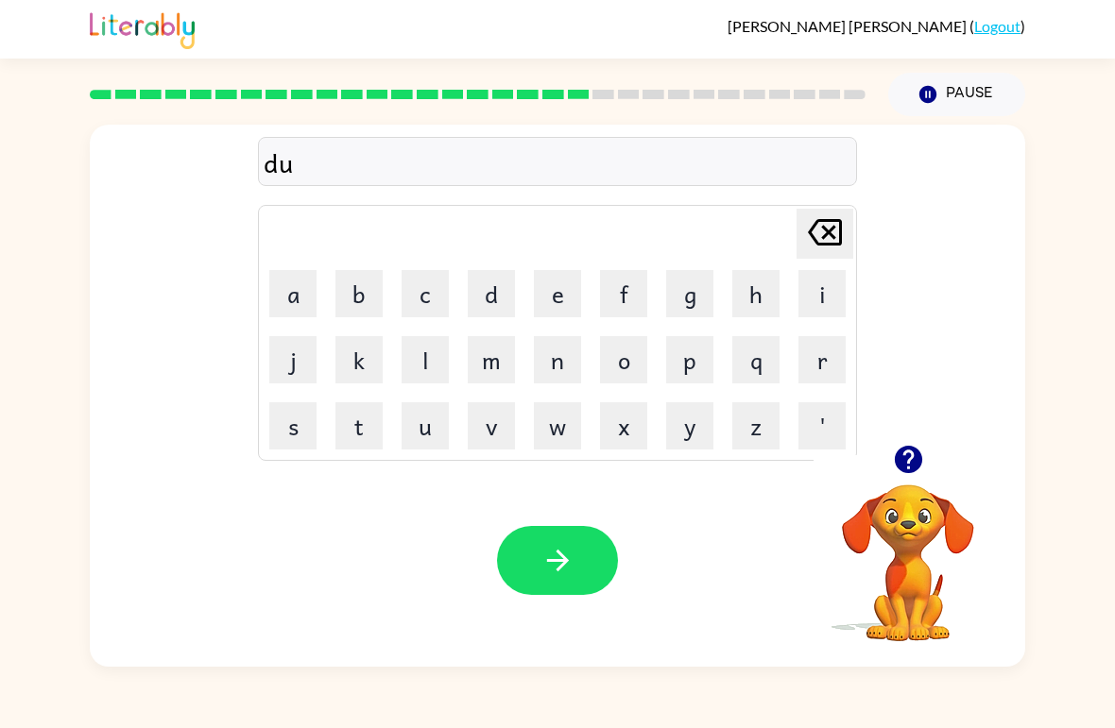
click at [299, 439] on button "s" at bounding box center [292, 425] width 47 height 47
click at [367, 438] on button "t" at bounding box center [358, 425] width 47 height 47
click at [555, 297] on button "e" at bounding box center [557, 293] width 47 height 47
click at [501, 293] on button "d" at bounding box center [491, 293] width 47 height 47
click at [586, 568] on button "button" at bounding box center [557, 560] width 121 height 69
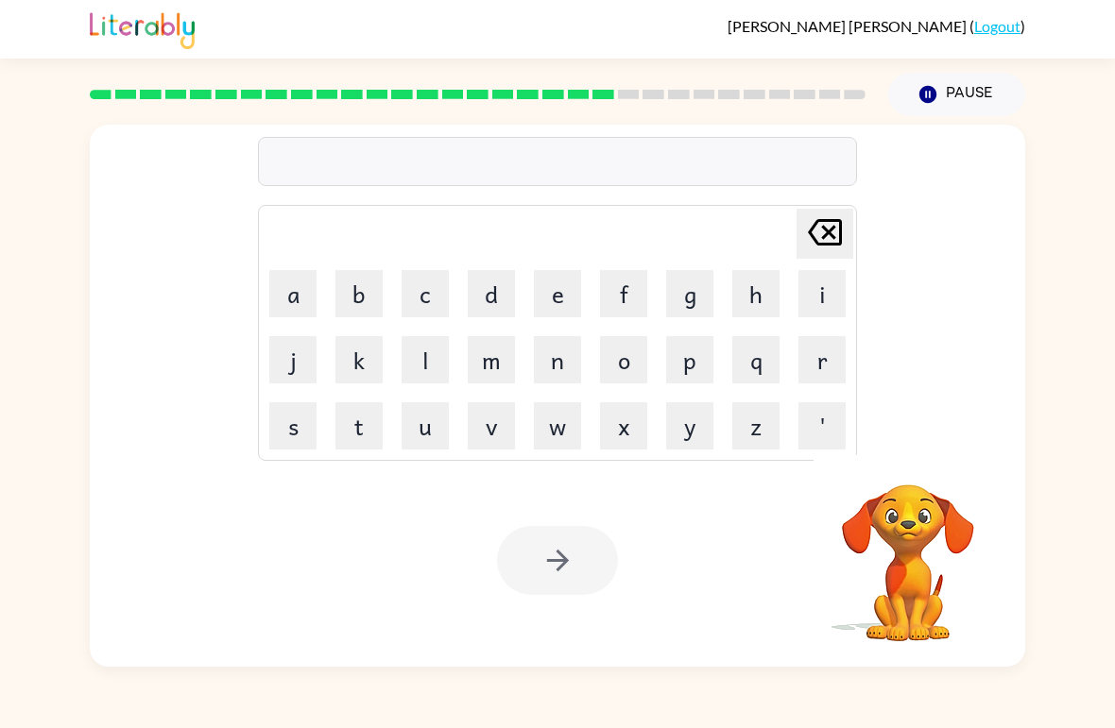
click at [297, 432] on button "s" at bounding box center [292, 425] width 47 height 47
click at [562, 356] on button "n" at bounding box center [557, 359] width 47 height 47
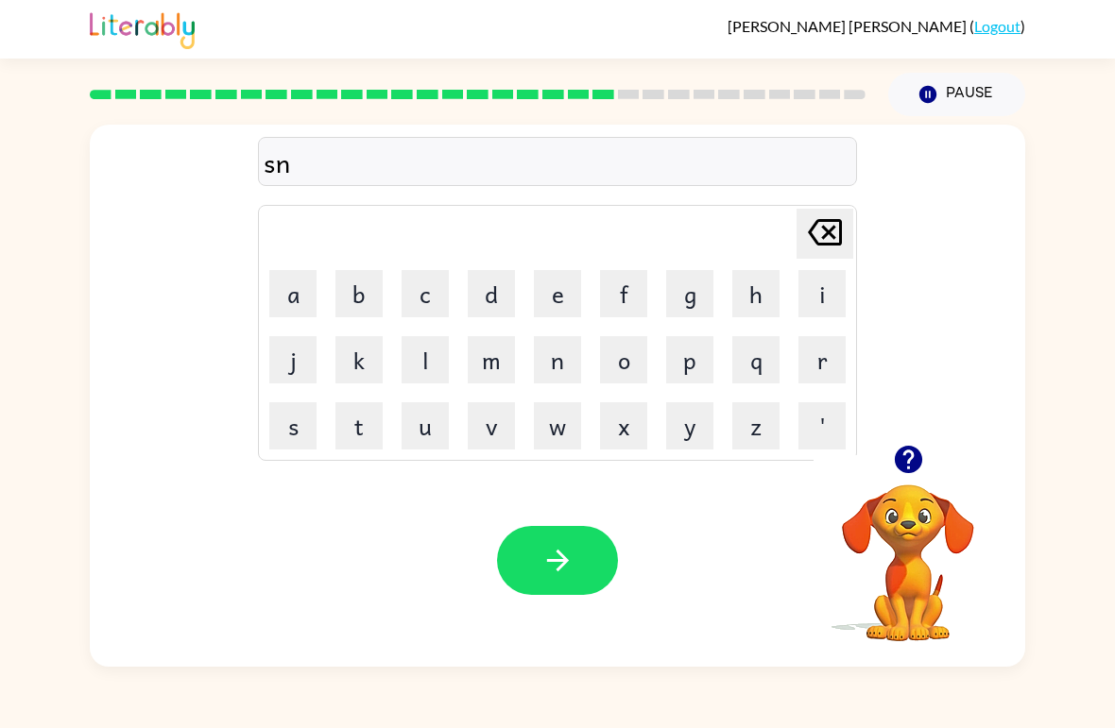
click at [367, 422] on button "t" at bounding box center [358, 425] width 47 height 47
click at [811, 298] on button "i" at bounding box center [821, 293] width 47 height 47
click at [691, 363] on button "p" at bounding box center [689, 359] width 47 height 47
click at [555, 305] on button "e" at bounding box center [557, 293] width 47 height 47
click at [493, 299] on button "d" at bounding box center [491, 293] width 47 height 47
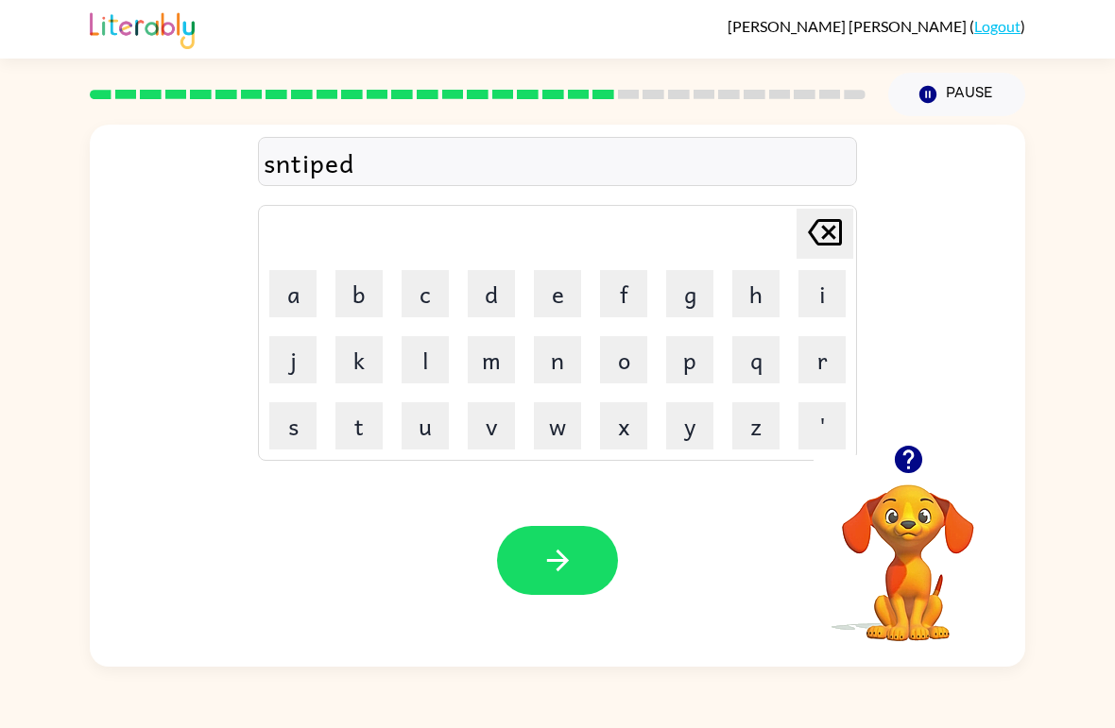
click at [559, 566] on icon "button" at bounding box center [557, 560] width 33 height 33
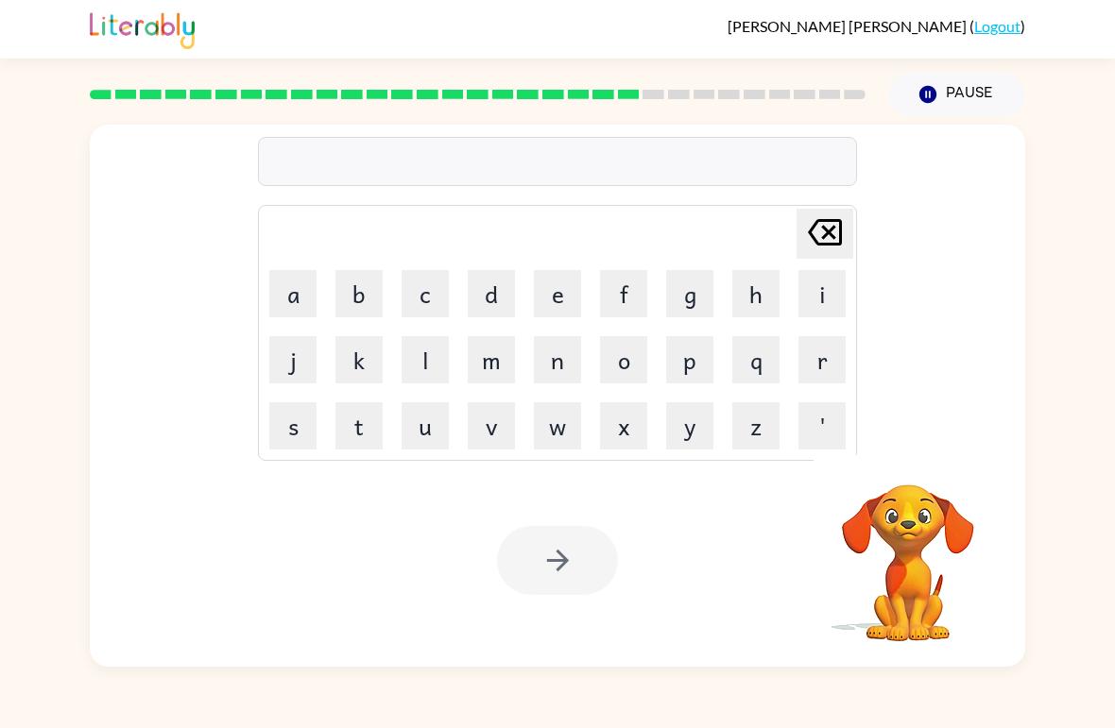
click at [828, 369] on button "r" at bounding box center [821, 359] width 47 height 47
click at [300, 298] on button "a" at bounding box center [292, 293] width 47 height 47
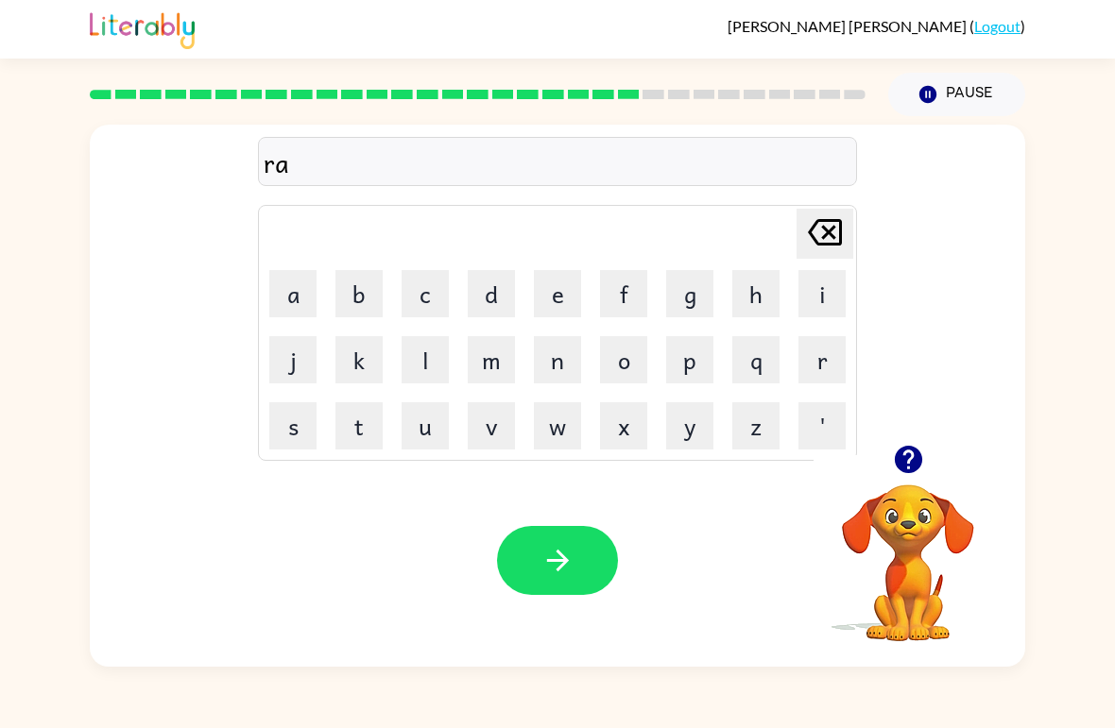
click at [810, 305] on button "i" at bounding box center [821, 293] width 47 height 47
click at [558, 367] on button "n" at bounding box center [557, 359] width 47 height 47
click at [416, 300] on button "c" at bounding box center [424, 293] width 47 height 47
click at [640, 367] on button "o" at bounding box center [623, 359] width 47 height 47
click at [371, 429] on button "t" at bounding box center [358, 425] width 47 height 47
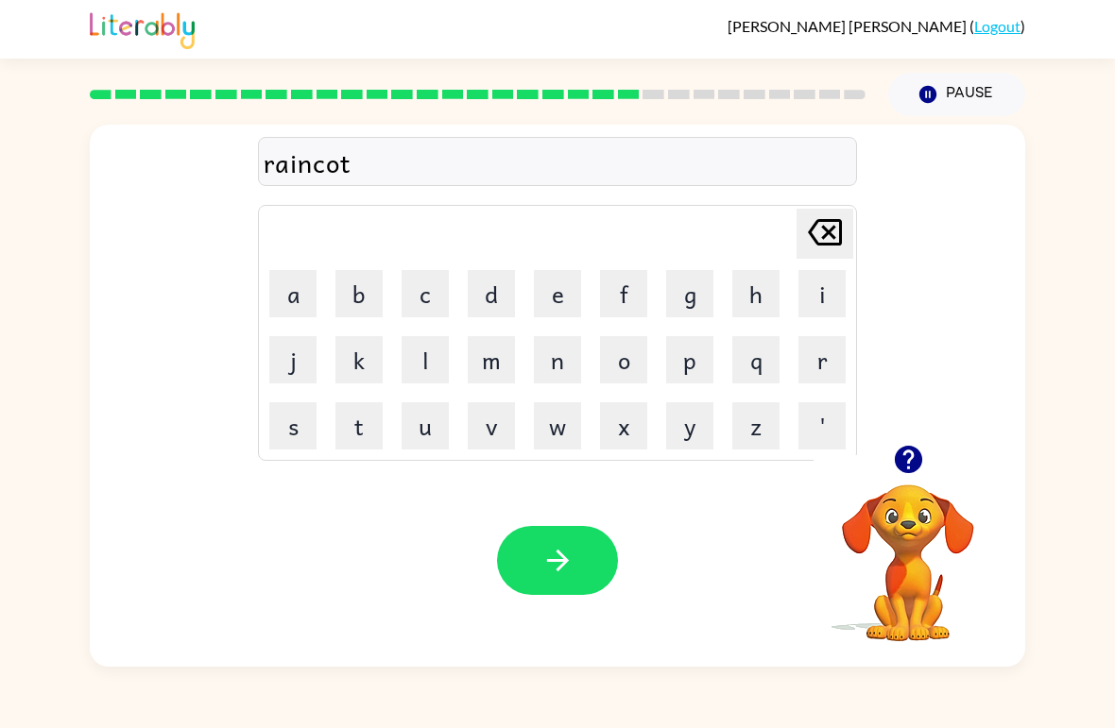
click at [560, 298] on button "e" at bounding box center [557, 293] width 47 height 47
click at [584, 572] on button "button" at bounding box center [557, 560] width 121 height 69
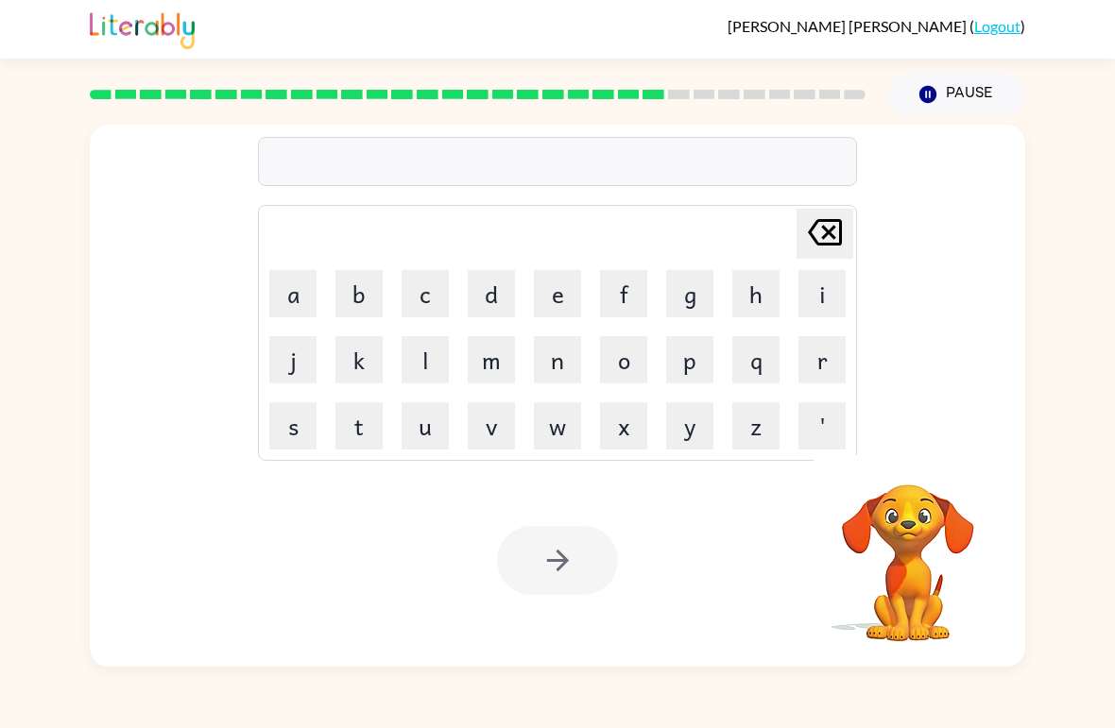
click at [493, 367] on button "m" at bounding box center [491, 359] width 47 height 47
click at [307, 300] on button "a" at bounding box center [292, 293] width 47 height 47
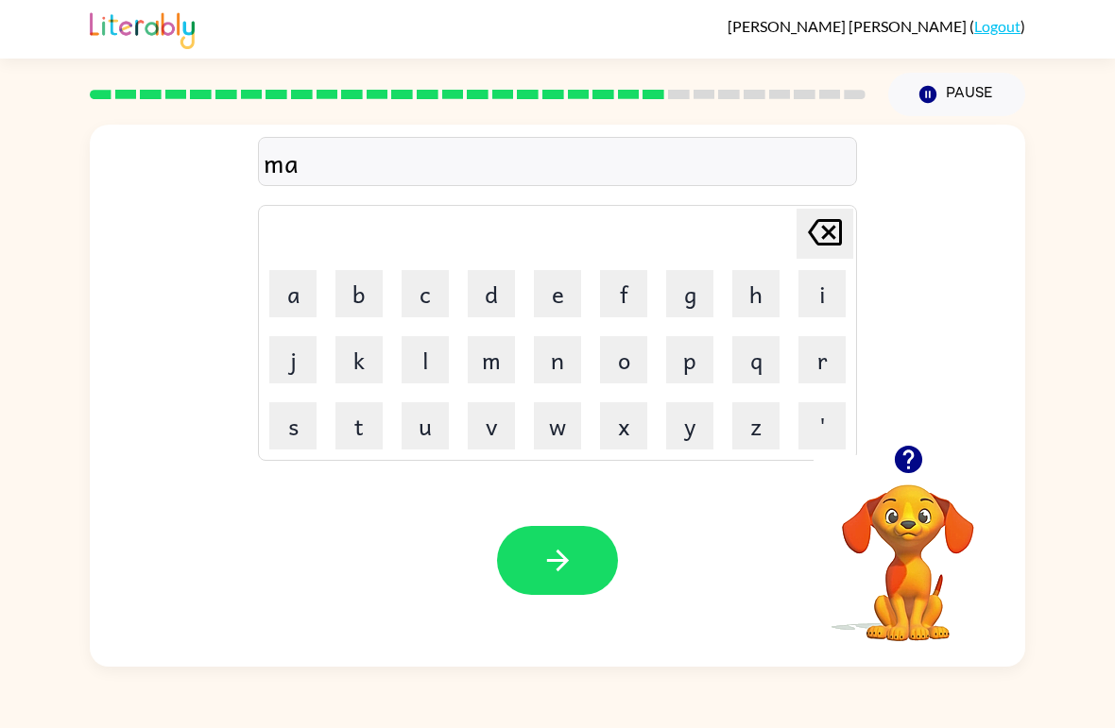
click at [821, 364] on button "r" at bounding box center [821, 359] width 47 height 47
click at [432, 292] on button "c" at bounding box center [424, 293] width 47 height 47
click at [562, 303] on button "e" at bounding box center [557, 293] width 47 height 47
click at [370, 420] on button "t" at bounding box center [358, 425] width 47 height 47
click at [810, 244] on icon "[PERSON_NAME] last character input" at bounding box center [824, 232] width 45 height 45
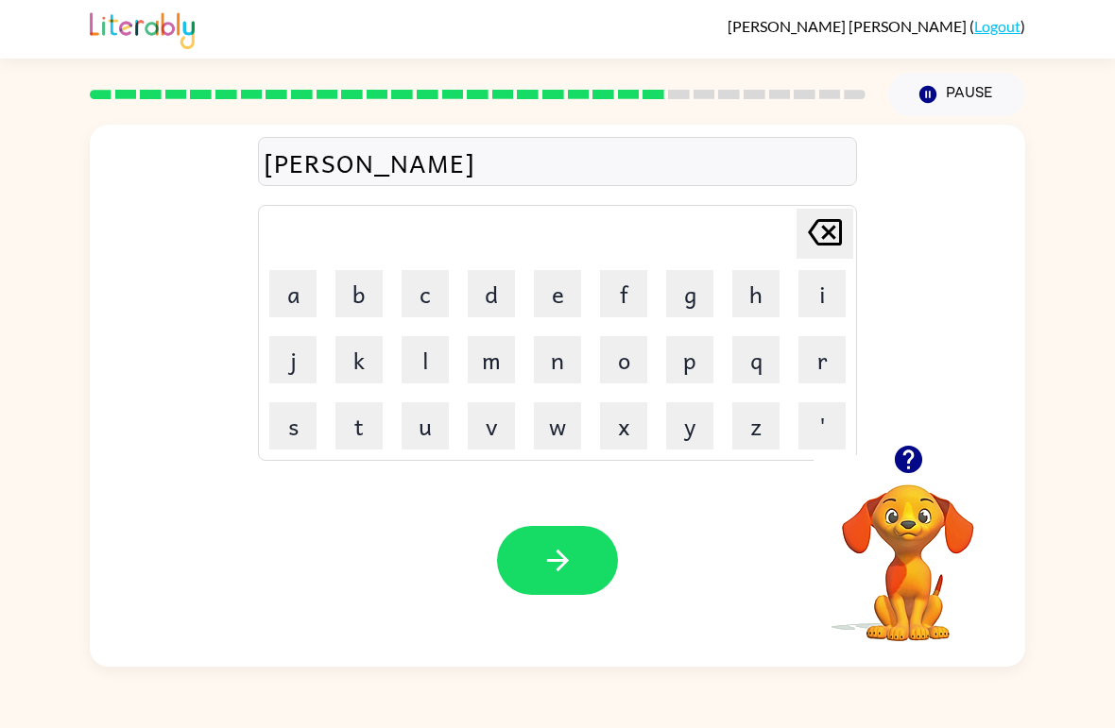
click at [829, 369] on button "r" at bounding box center [821, 359] width 47 height 47
click at [595, 553] on button "button" at bounding box center [557, 560] width 121 height 69
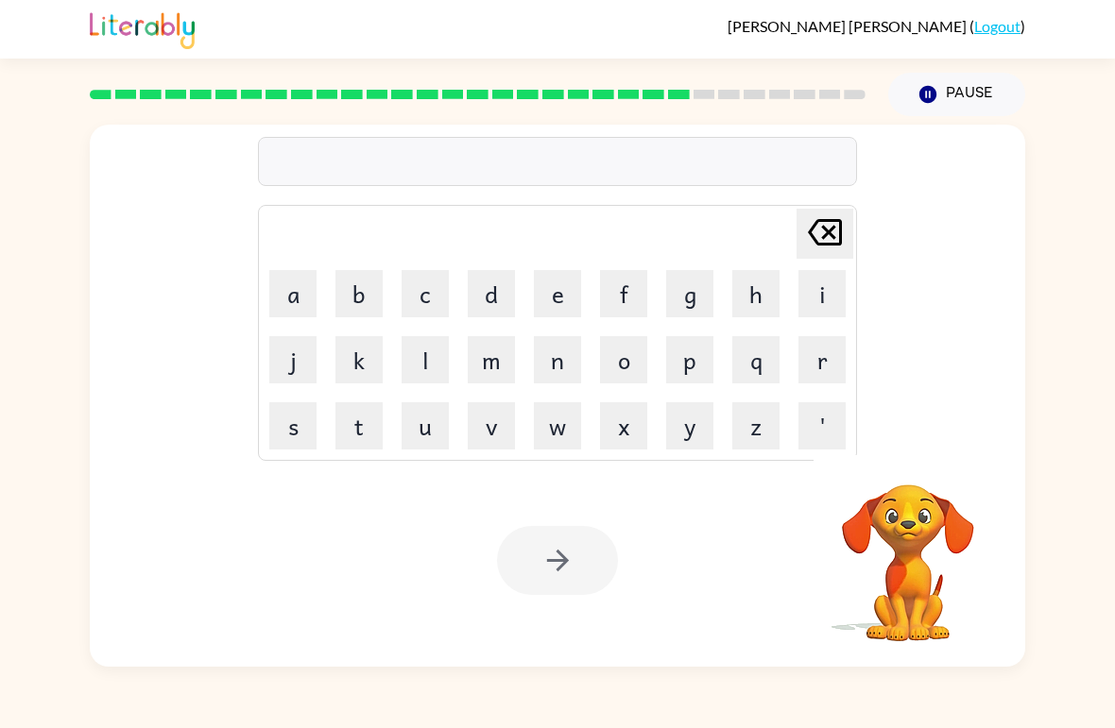
click at [296, 305] on button "a" at bounding box center [292, 293] width 47 height 47
click at [489, 300] on button "d" at bounding box center [491, 293] width 47 height 47
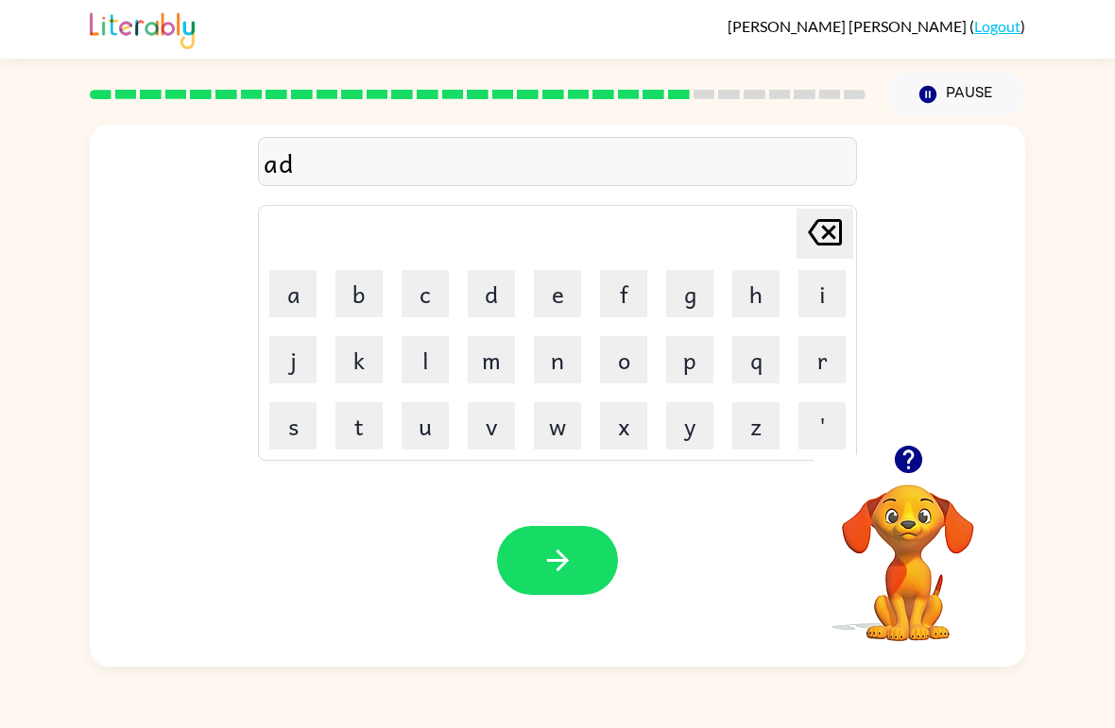
click at [495, 428] on button "v" at bounding box center [491, 425] width 47 height 47
click at [299, 294] on button "a" at bounding box center [292, 293] width 47 height 47
click at [572, 349] on button "n" at bounding box center [557, 359] width 47 height 47
click at [285, 440] on button "s" at bounding box center [292, 425] width 47 height 47
click at [819, 299] on button "i" at bounding box center [821, 293] width 47 height 47
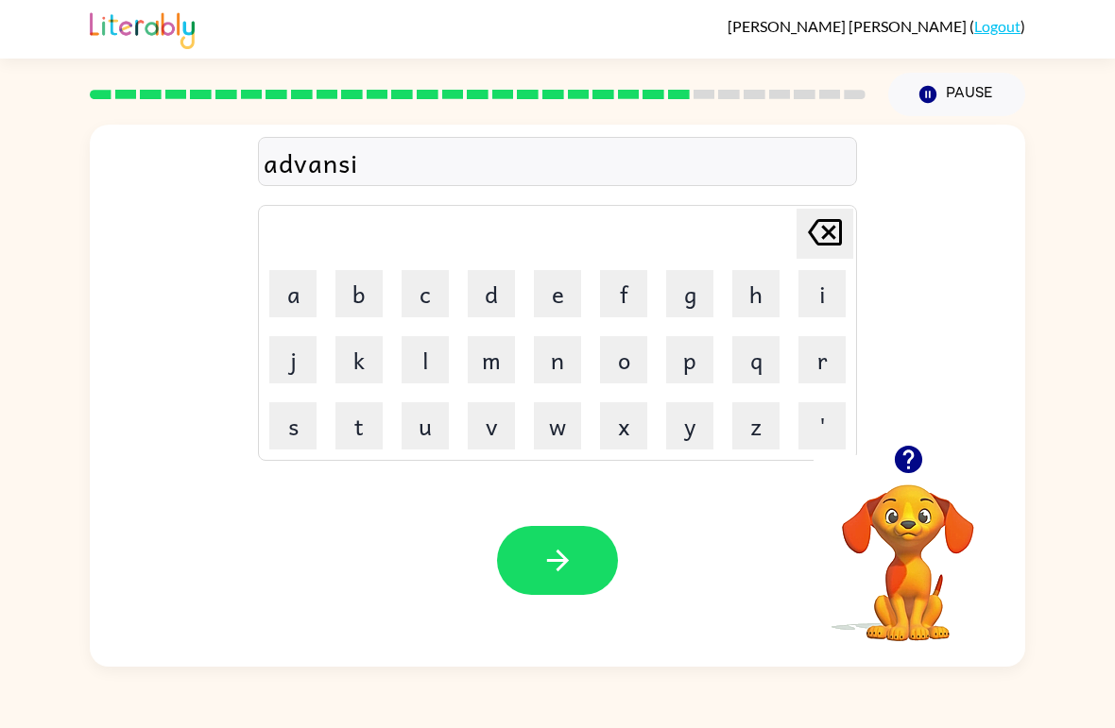
click at [561, 371] on button "n" at bounding box center [557, 359] width 47 height 47
click at [692, 299] on button "g" at bounding box center [689, 293] width 47 height 47
click at [580, 555] on button "button" at bounding box center [557, 560] width 121 height 69
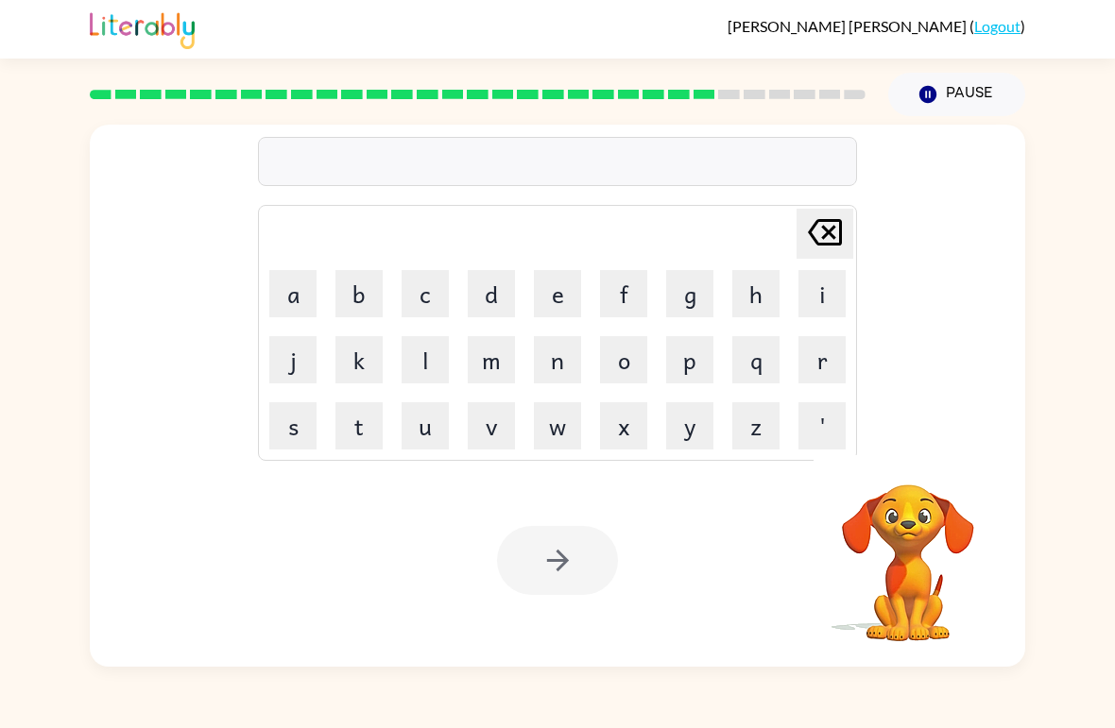
click at [695, 301] on button "g" at bounding box center [689, 293] width 47 height 47
click at [631, 361] on button "o" at bounding box center [623, 359] width 47 height 47
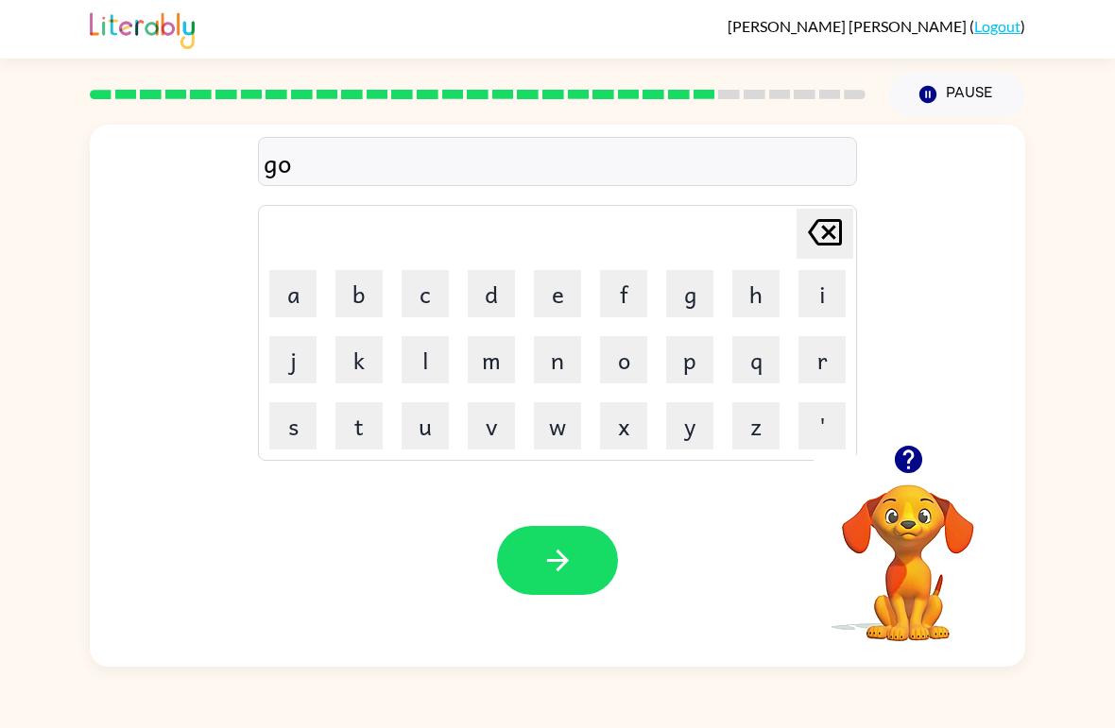
click at [376, 298] on button "b" at bounding box center [358, 293] width 47 height 47
click at [434, 363] on button "l" at bounding box center [424, 359] width 47 height 47
click at [564, 301] on button "e" at bounding box center [557, 293] width 47 height 47
click at [553, 368] on button "n" at bounding box center [557, 359] width 47 height 47
click at [586, 569] on button "button" at bounding box center [557, 560] width 121 height 69
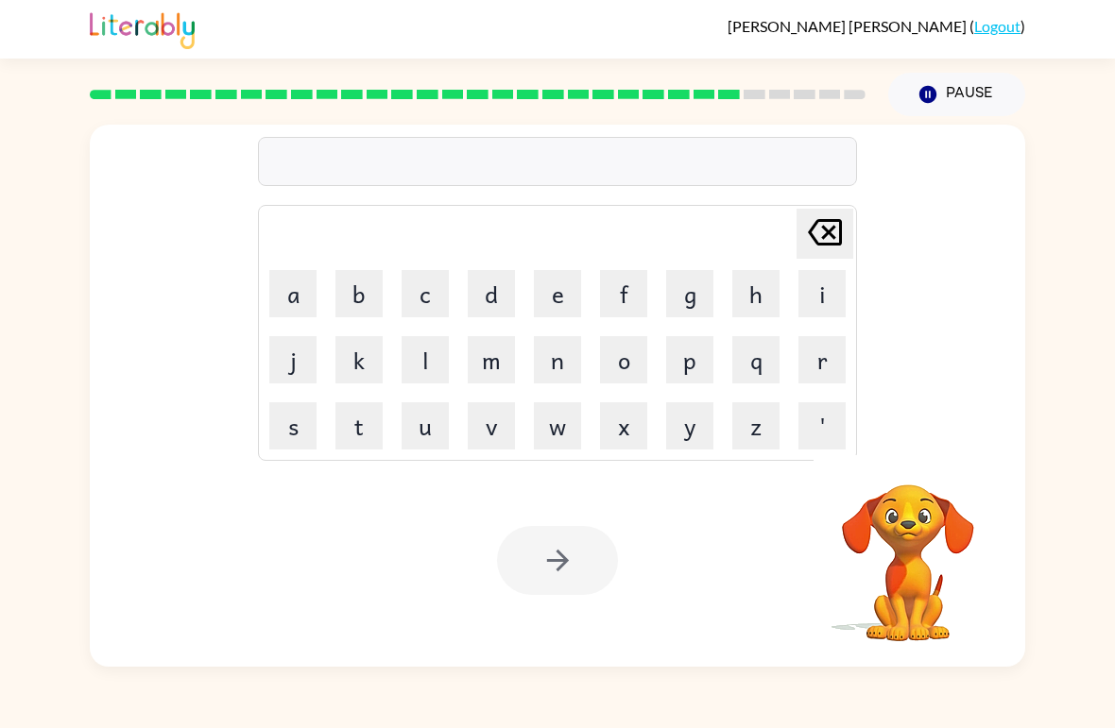
click at [690, 299] on button "g" at bounding box center [689, 293] width 47 height 47
click at [633, 366] on button "o" at bounding box center [623, 359] width 47 height 47
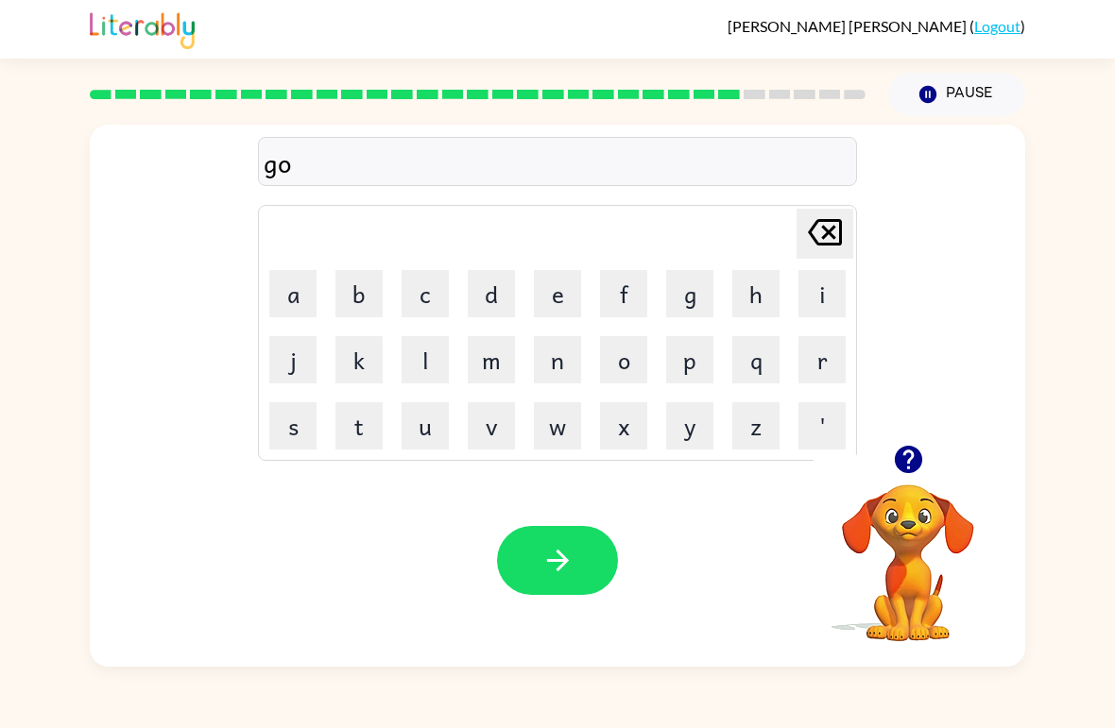
click at [489, 433] on button "v" at bounding box center [491, 425] width 47 height 47
click at [569, 293] on button "e" at bounding box center [557, 293] width 47 height 47
click at [831, 366] on button "r" at bounding box center [821, 359] width 47 height 47
click at [496, 375] on button "m" at bounding box center [491, 359] width 47 height 47
click at [560, 302] on button "e" at bounding box center [557, 293] width 47 height 47
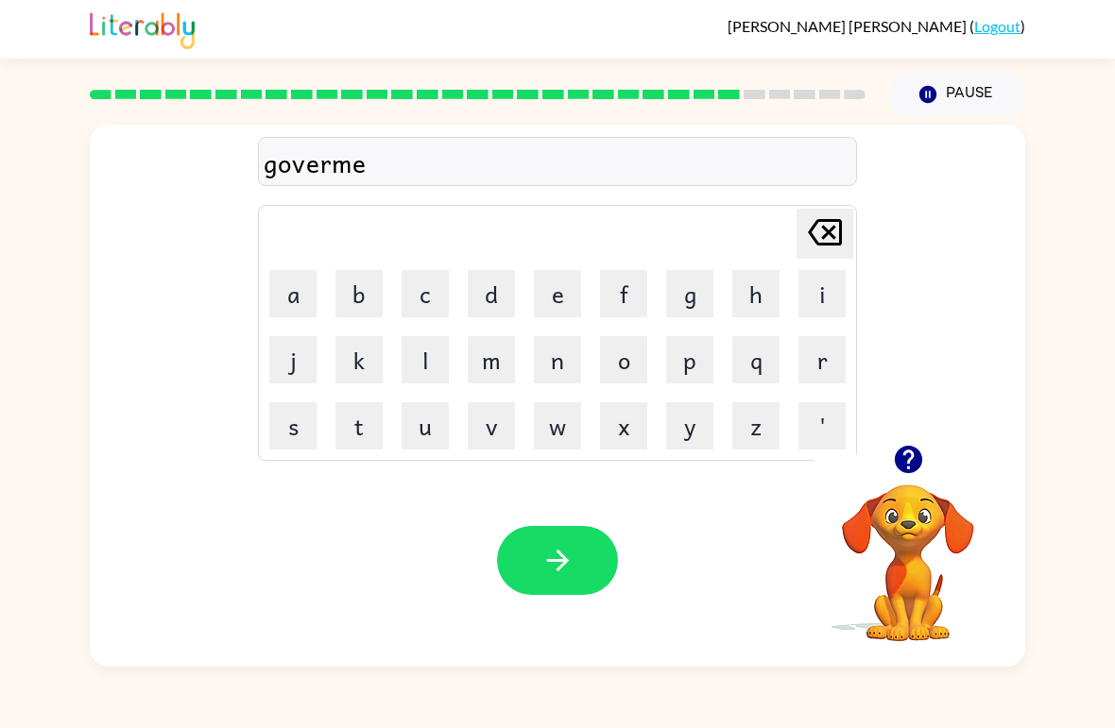
click at [567, 367] on button "n" at bounding box center [557, 359] width 47 height 47
click at [376, 427] on button "t" at bounding box center [358, 425] width 47 height 47
click at [598, 564] on button "button" at bounding box center [557, 560] width 121 height 69
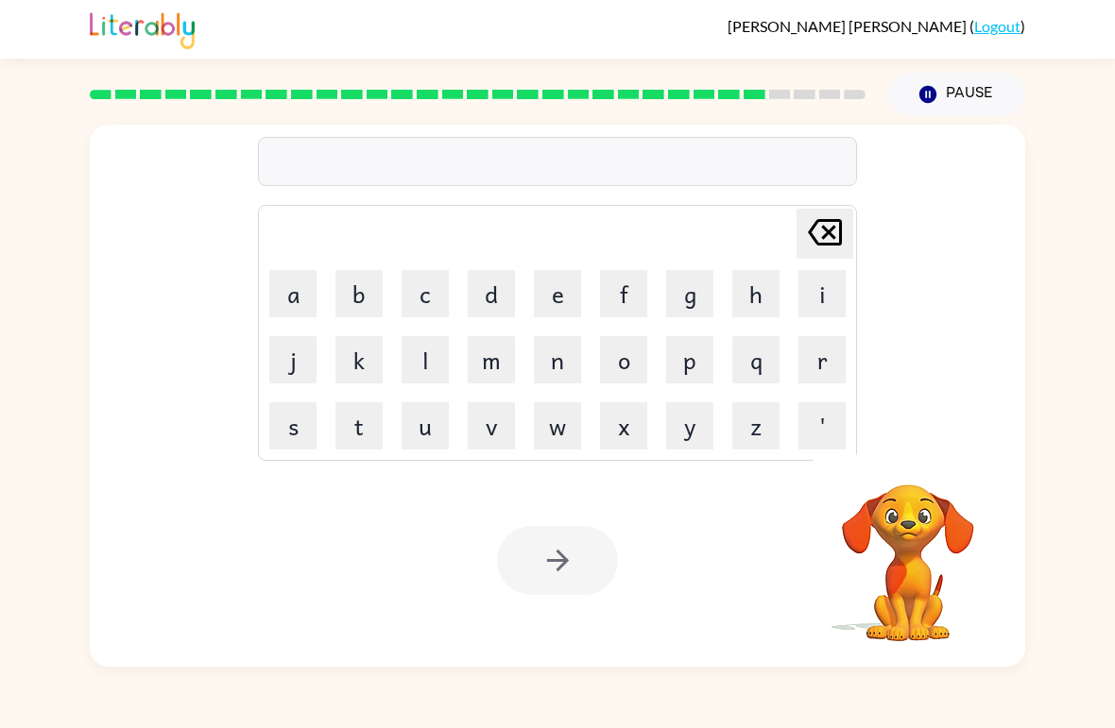
click at [288, 404] on button "s" at bounding box center [292, 425] width 47 height 47
click at [379, 422] on button "t" at bounding box center [358, 425] width 47 height 47
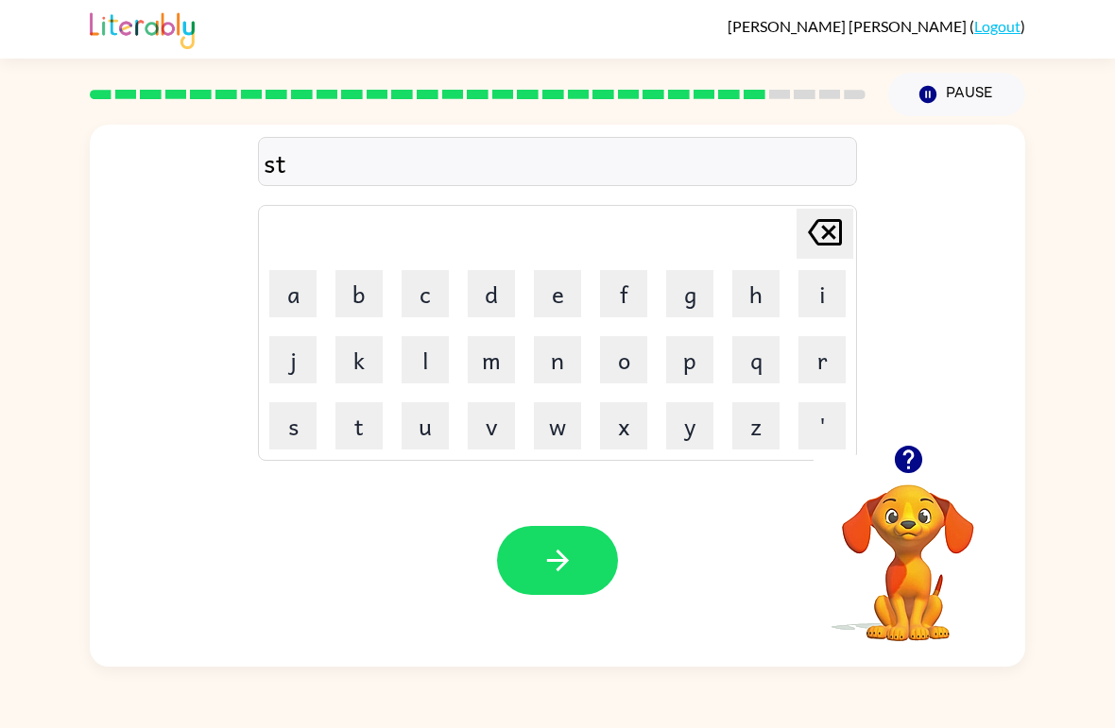
click at [816, 365] on button "r" at bounding box center [821, 359] width 47 height 47
click at [295, 295] on button "a" at bounding box center [292, 293] width 47 height 47
click at [823, 291] on button "i" at bounding box center [821, 293] width 47 height 47
click at [570, 362] on button "n" at bounding box center [557, 359] width 47 height 47
click at [577, 592] on button "button" at bounding box center [557, 560] width 121 height 69
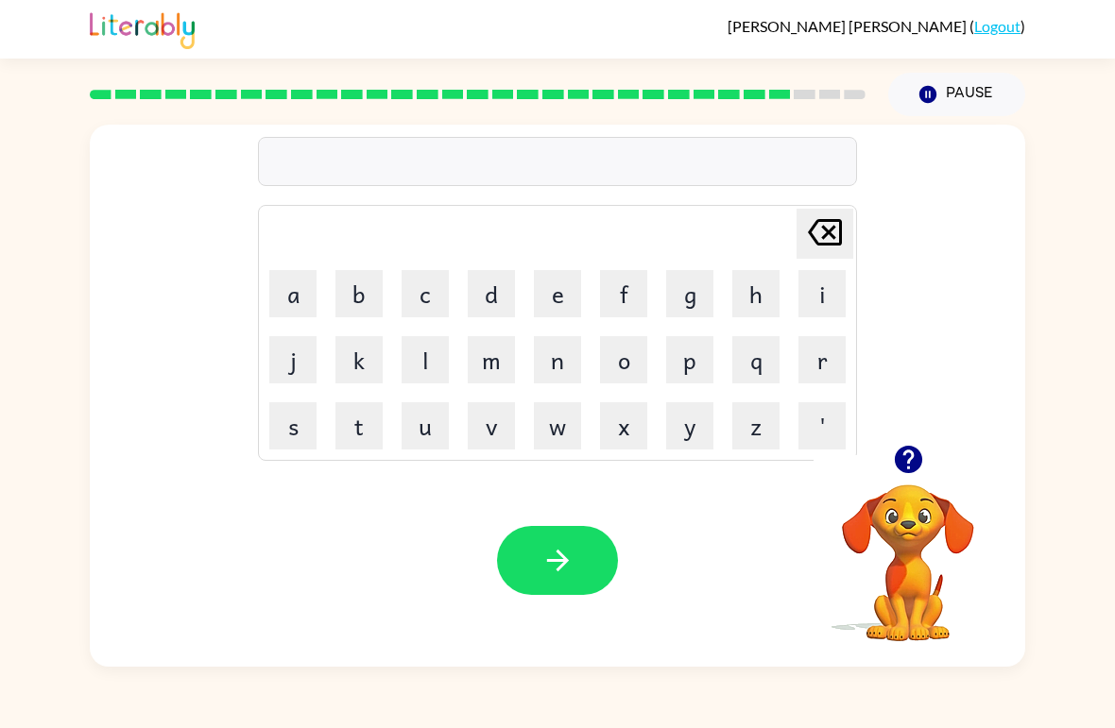
click at [748, 299] on button "h" at bounding box center [755, 293] width 47 height 47
click at [297, 292] on button "a" at bounding box center [292, 293] width 47 height 47
click at [683, 363] on button "p" at bounding box center [689, 359] width 47 height 47
click at [816, 239] on icon "[PERSON_NAME] last character input" at bounding box center [824, 232] width 45 height 45
click at [816, 238] on icon "[PERSON_NAME] last character input" at bounding box center [824, 232] width 45 height 45
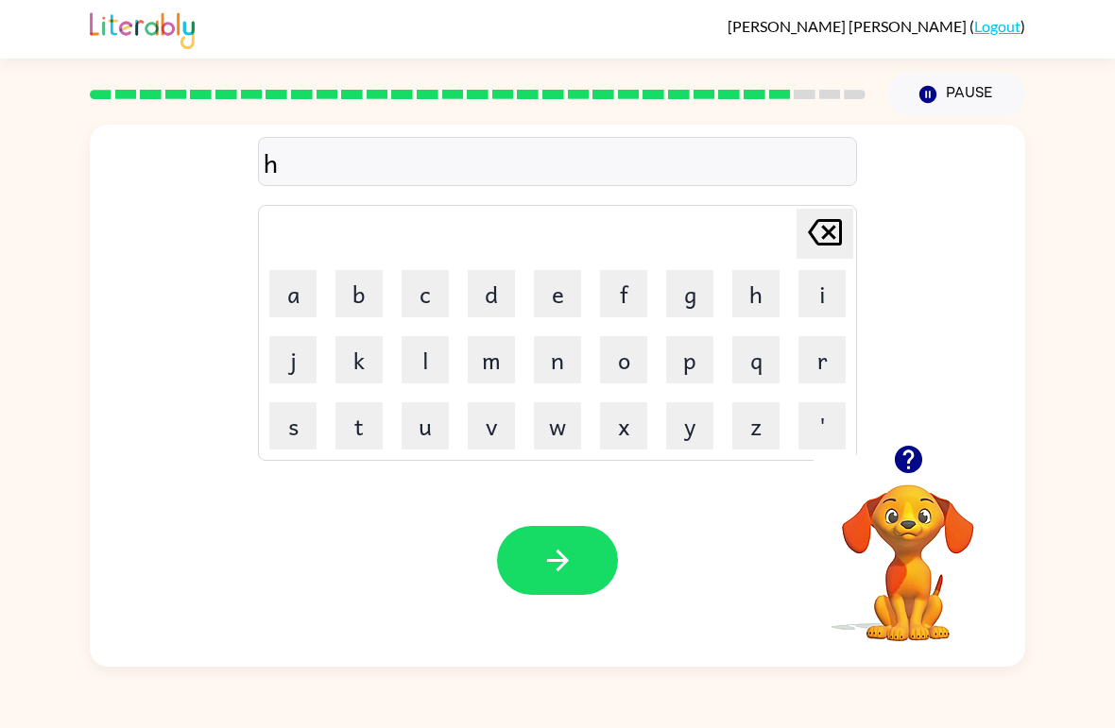
click at [819, 234] on icon "[PERSON_NAME] last character input" at bounding box center [824, 232] width 45 height 45
click at [298, 427] on button "s" at bounding box center [292, 425] width 47 height 47
click at [754, 304] on button "h" at bounding box center [755, 293] width 47 height 47
click at [299, 293] on button "a" at bounding box center [292, 293] width 47 height 47
click at [683, 369] on button "p" at bounding box center [689, 359] width 47 height 47
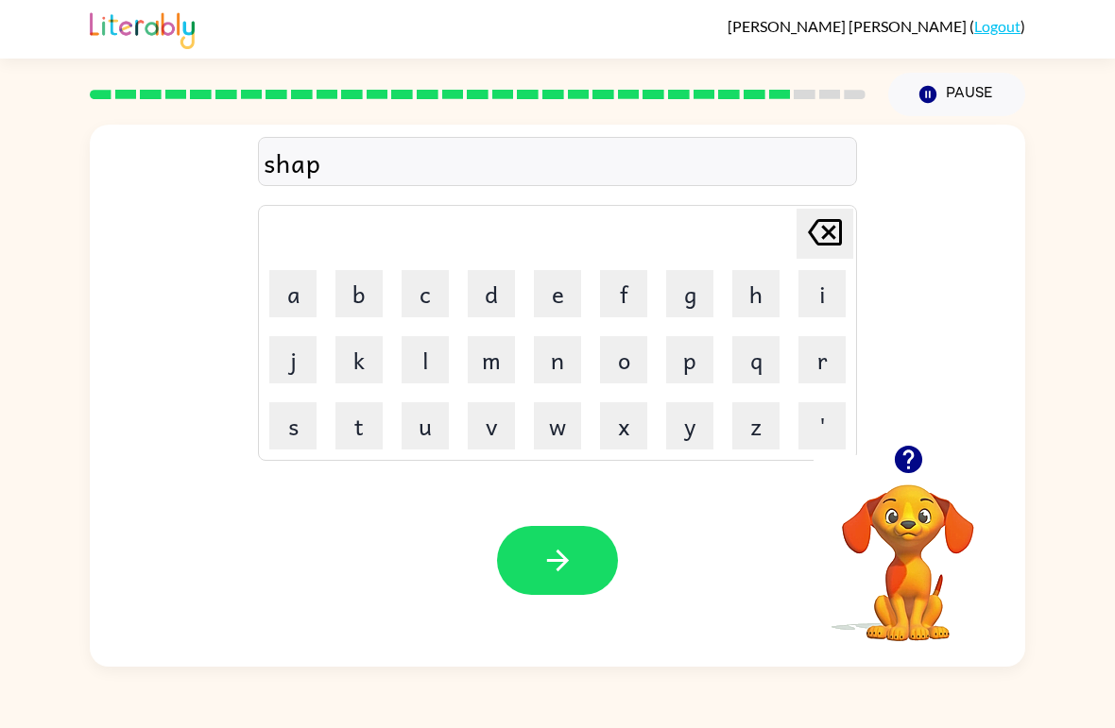
click at [557, 299] on button "e" at bounding box center [557, 293] width 47 height 47
click at [565, 578] on button "button" at bounding box center [557, 560] width 121 height 69
